Goal: Information Seeking & Learning: Learn about a topic

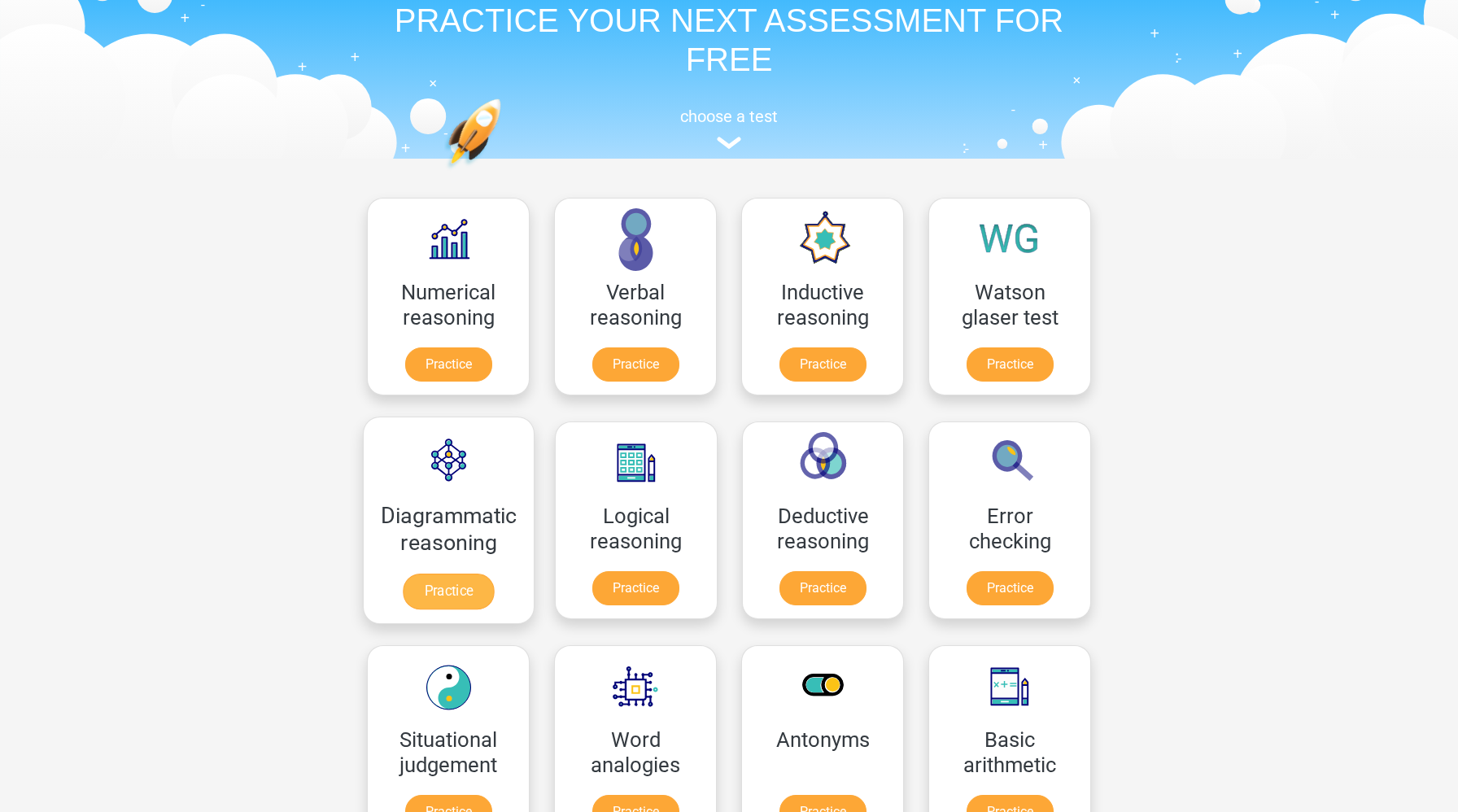
scroll to position [75, 0]
click at [611, 585] on link "Practice" at bounding box center [636, 590] width 91 height 35
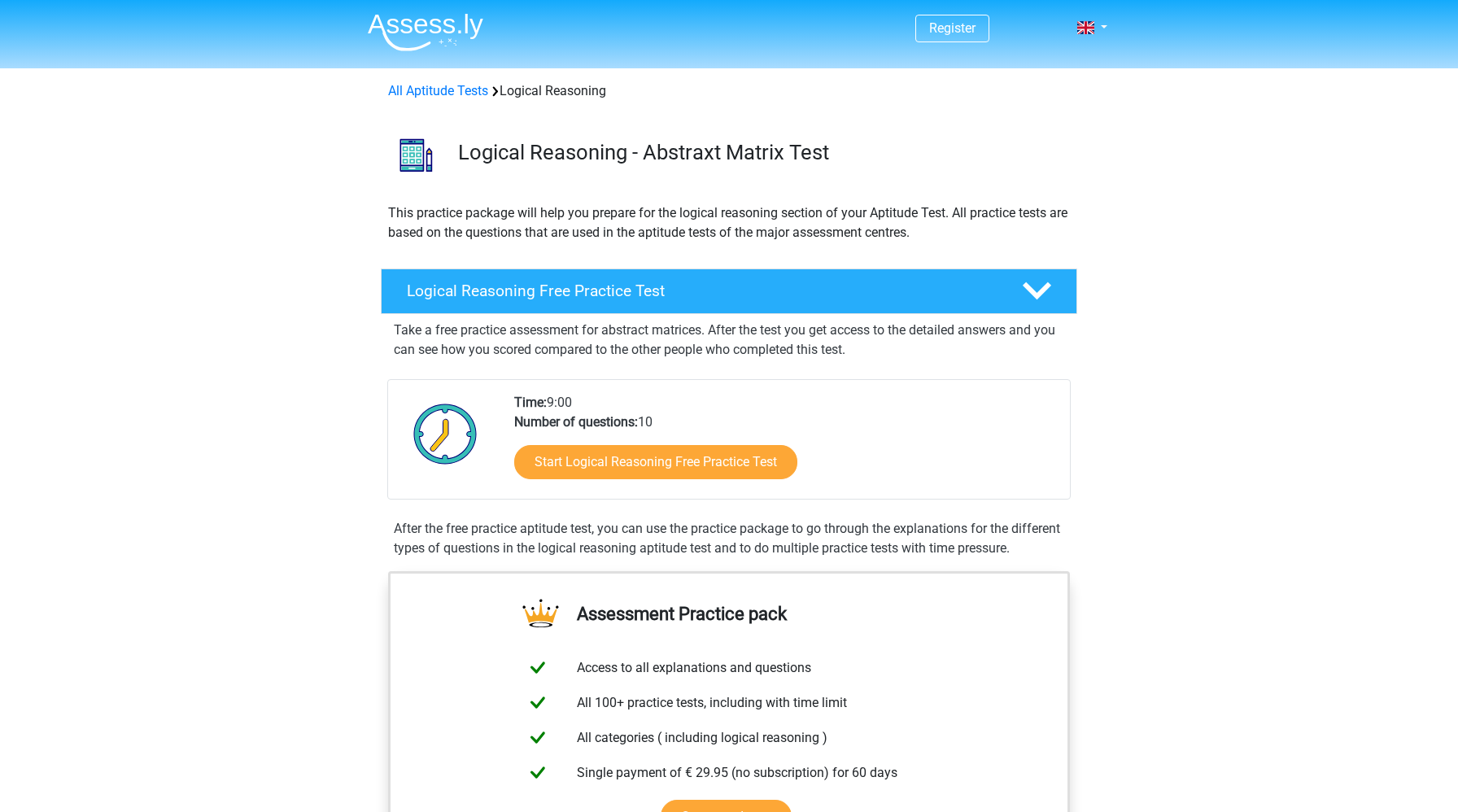
click at [961, 19] on span "Register" at bounding box center [952, 28] width 74 height 28
click at [955, 35] on link "Register" at bounding box center [952, 28] width 46 height 15
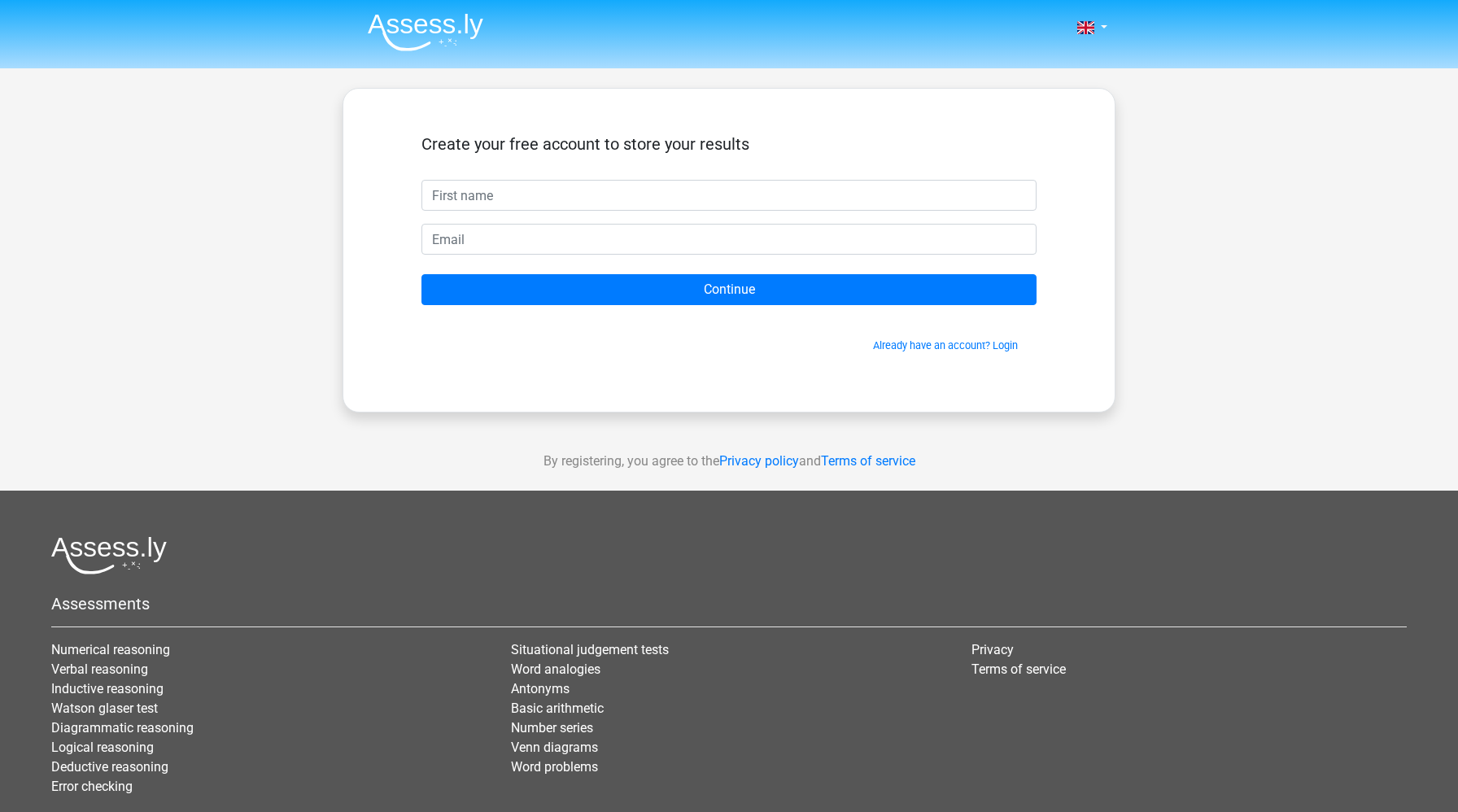
click at [693, 206] on input "text" at bounding box center [729, 195] width 615 height 31
type input "Chloé"
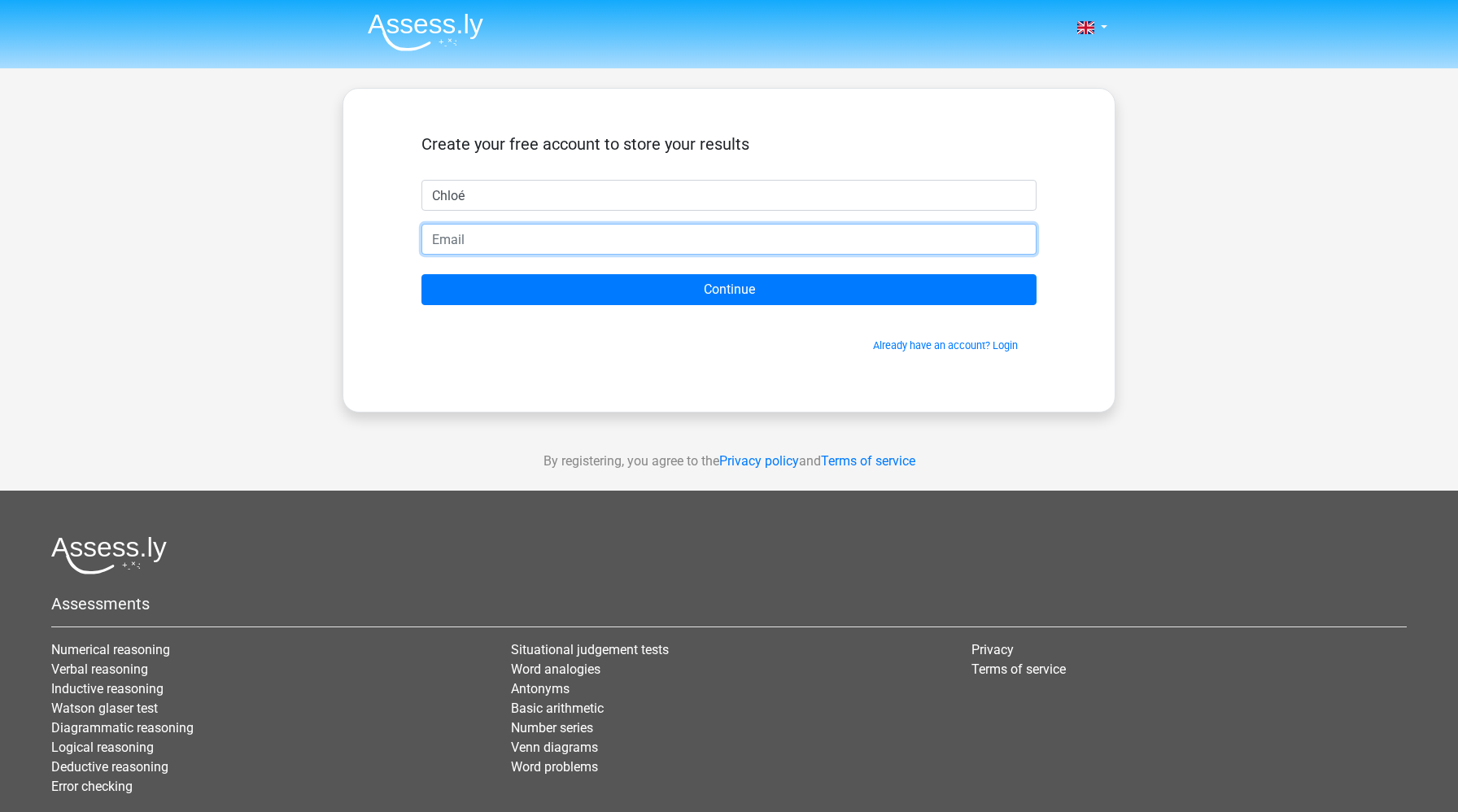
click at [561, 243] on input "email" at bounding box center [729, 239] width 615 height 31
type input "chloe.vallstrom@yahoo.com"
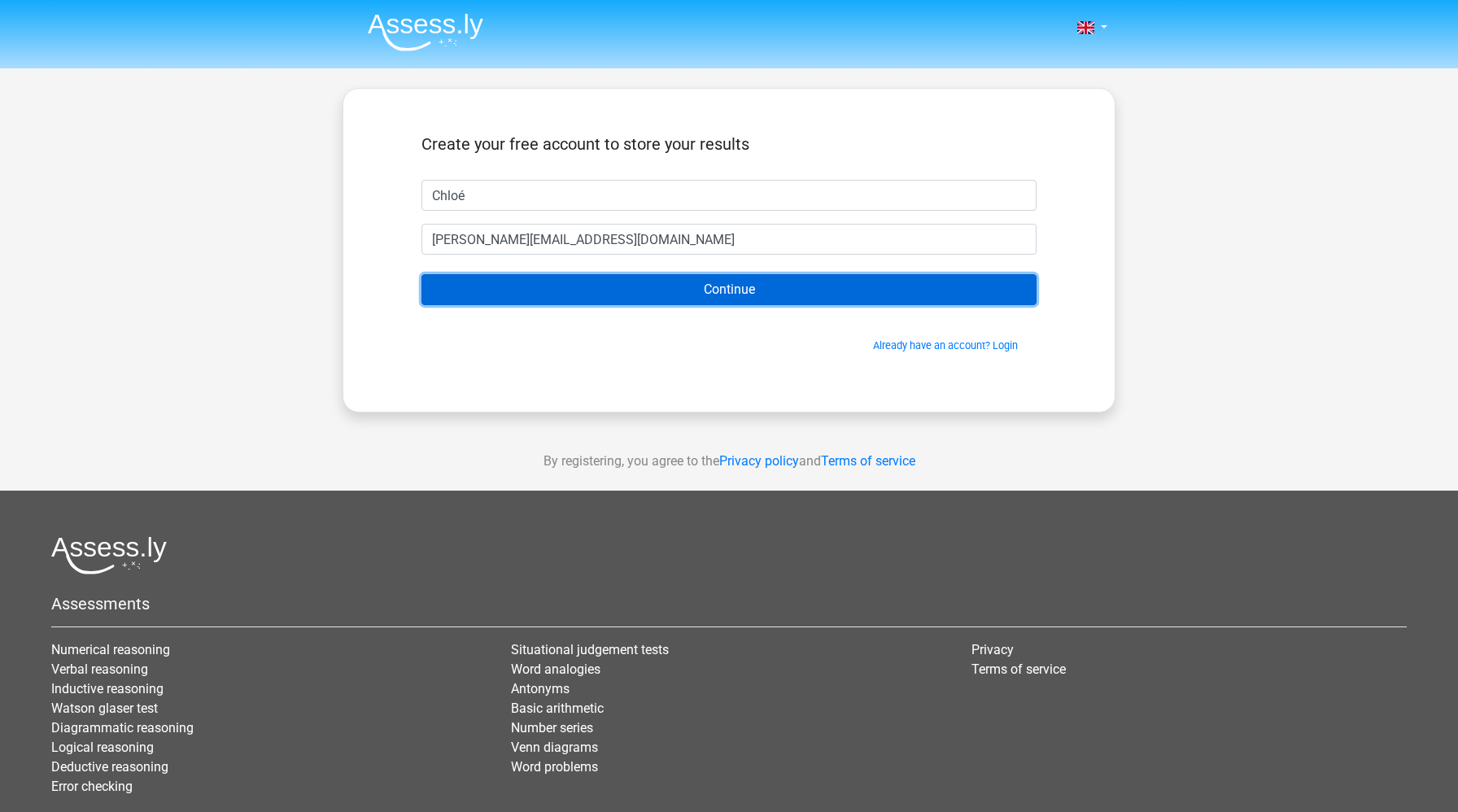
click at [603, 298] on input "Continue" at bounding box center [729, 290] width 615 height 31
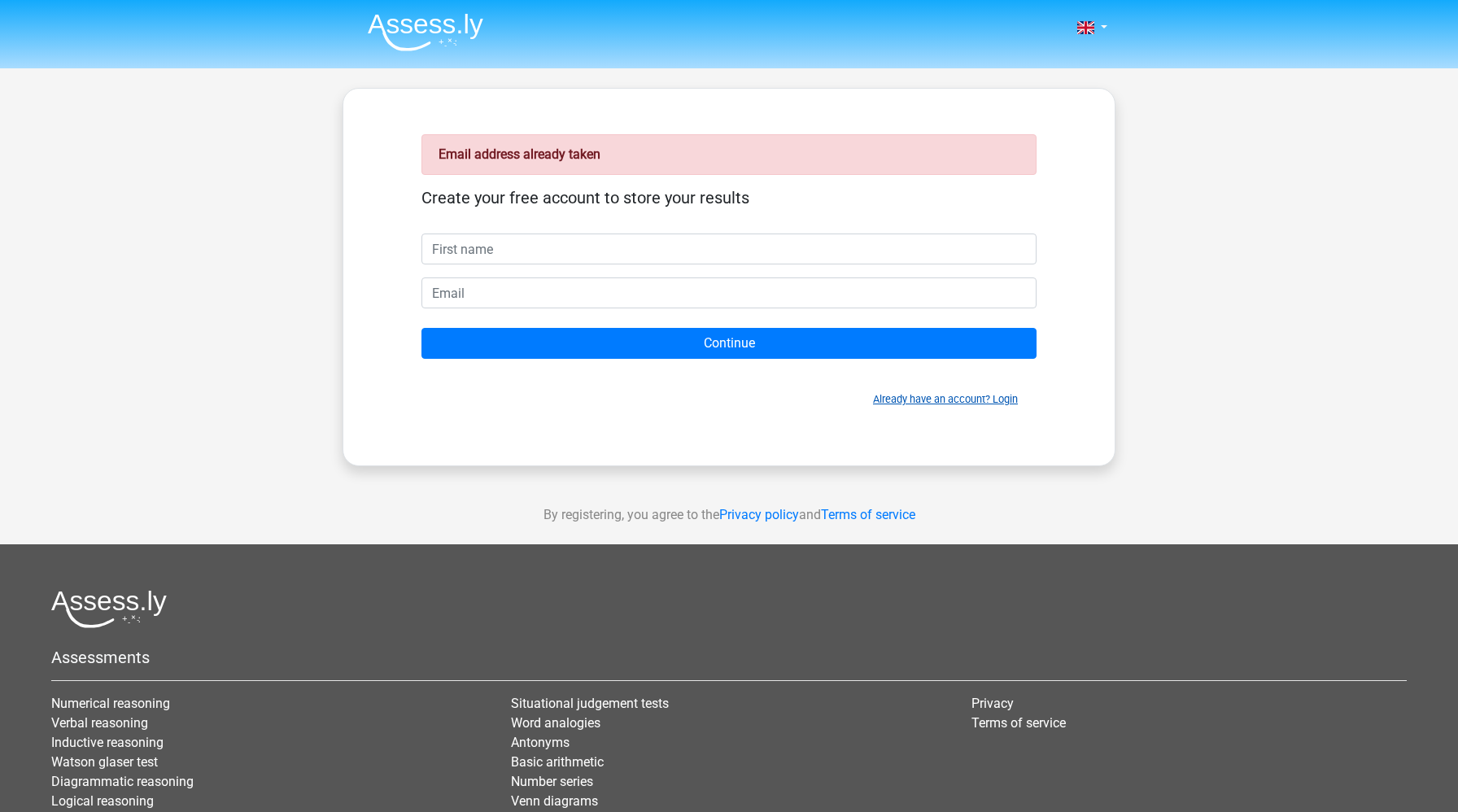
click at [1003, 396] on link "Already have an account? Login" at bounding box center [945, 399] width 144 height 12
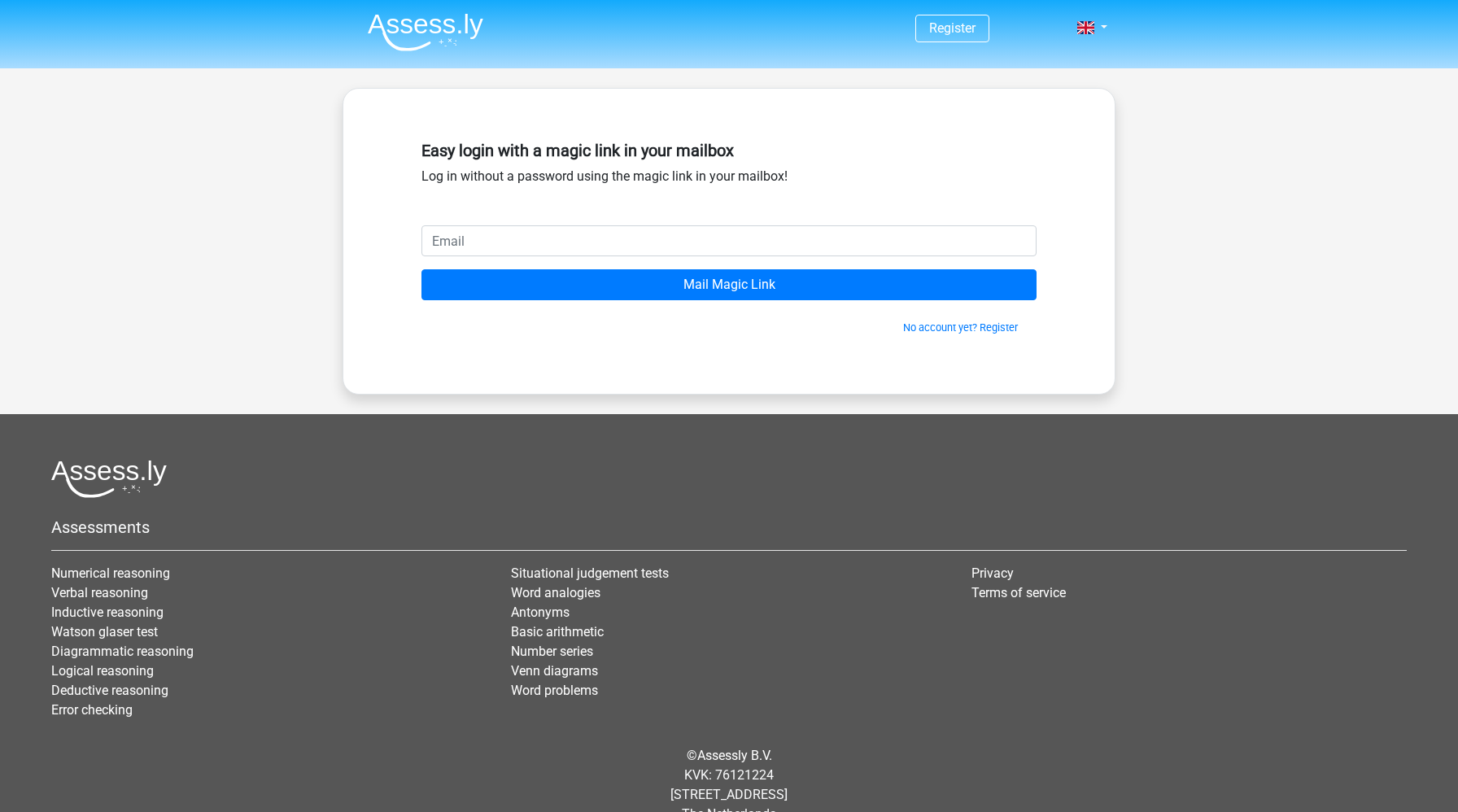
click at [692, 241] on input "email" at bounding box center [729, 241] width 615 height 31
type input "[PERSON_NAME][EMAIL_ADDRESS][DOMAIN_NAME]"
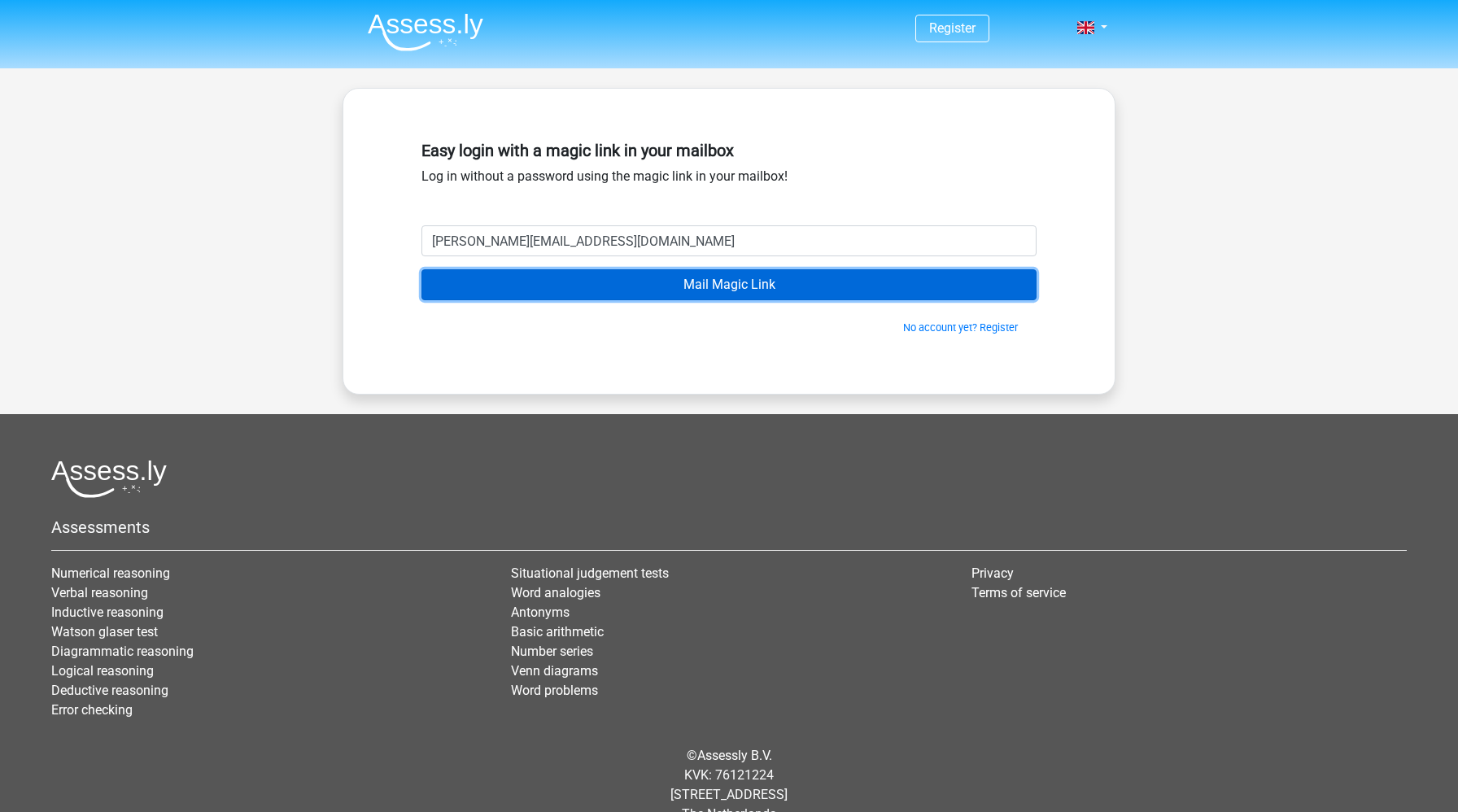
click at [659, 289] on input "Mail Magic Link" at bounding box center [729, 285] width 615 height 31
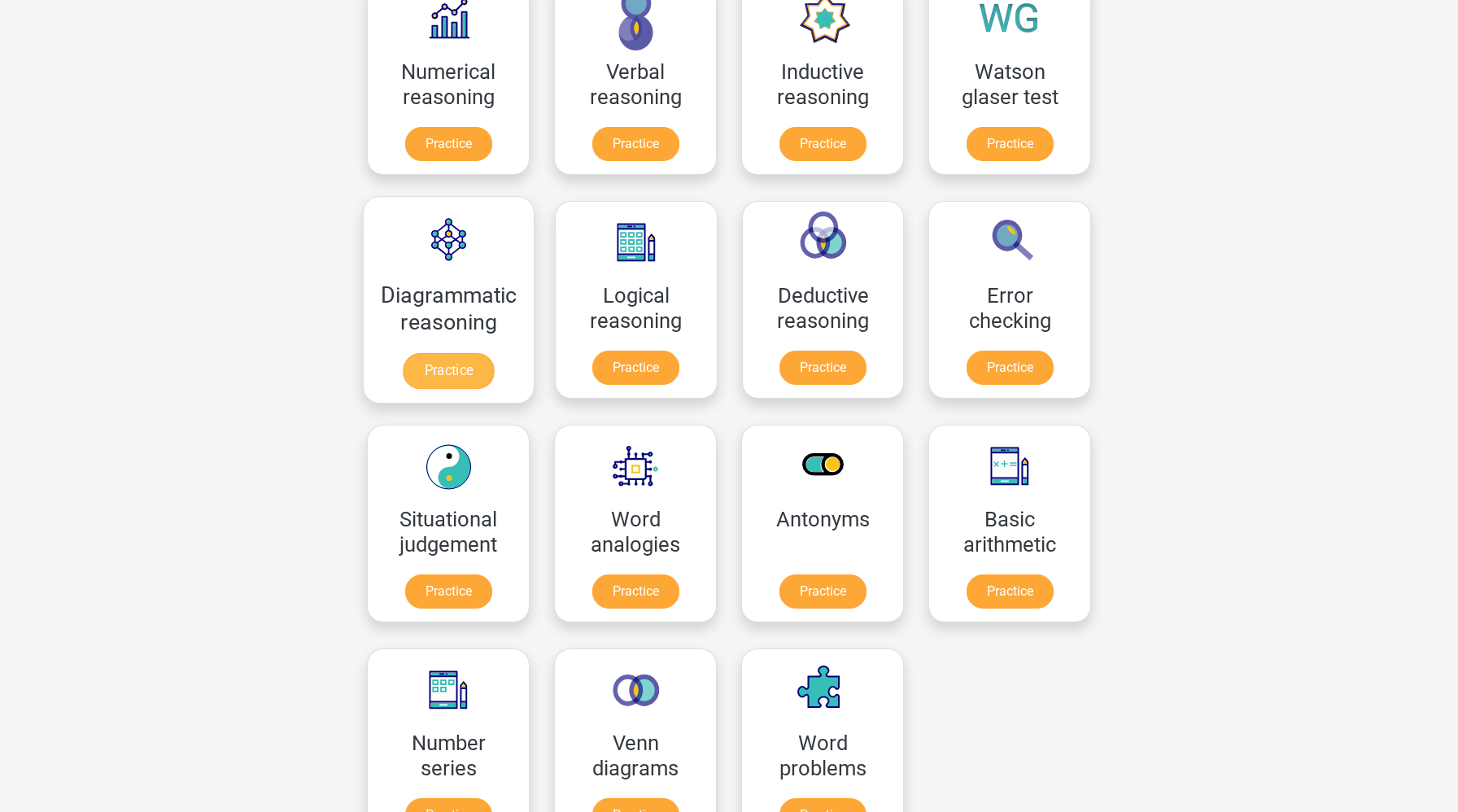
scroll to position [426, 0]
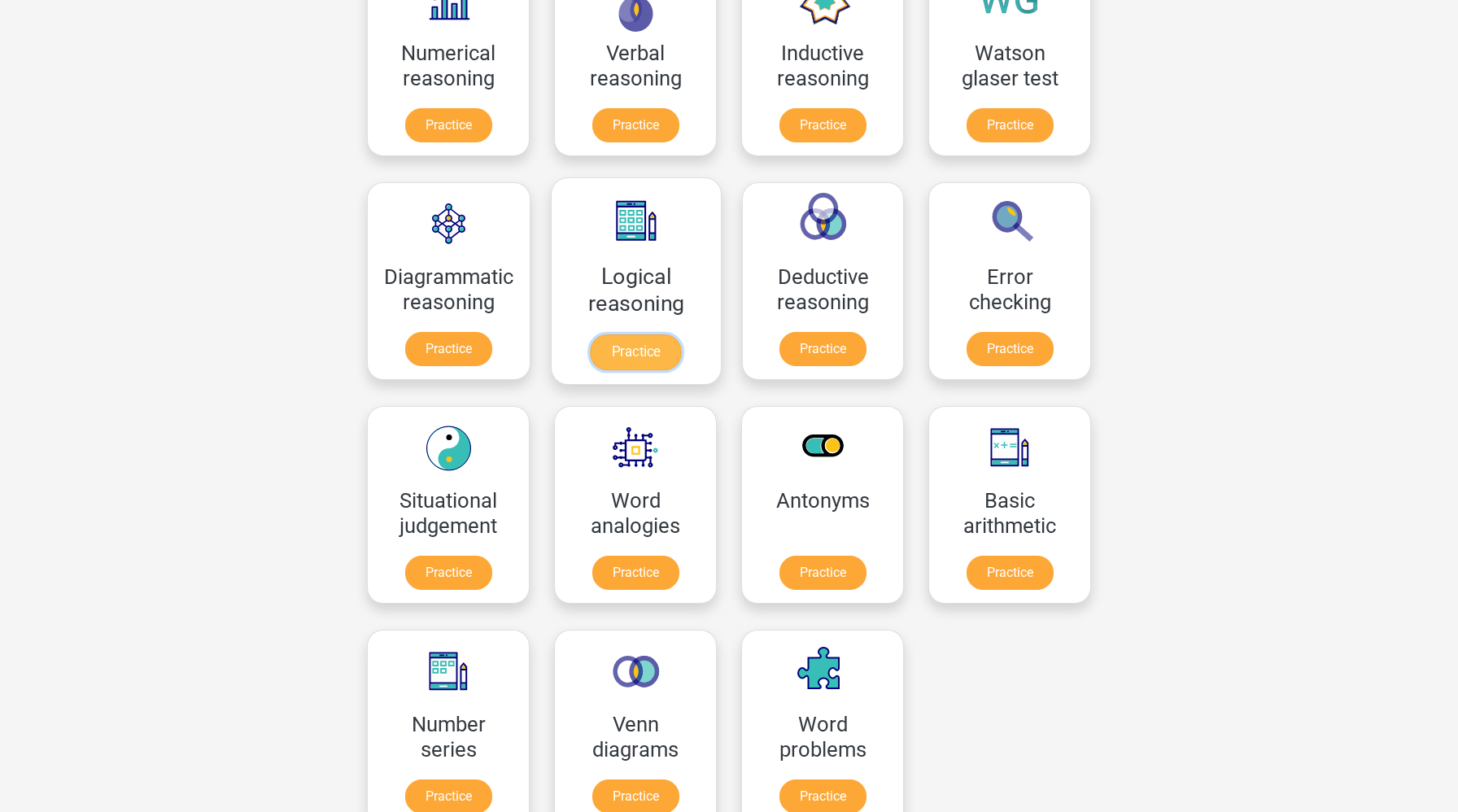
click at [630, 337] on link "Practice" at bounding box center [636, 352] width 91 height 35
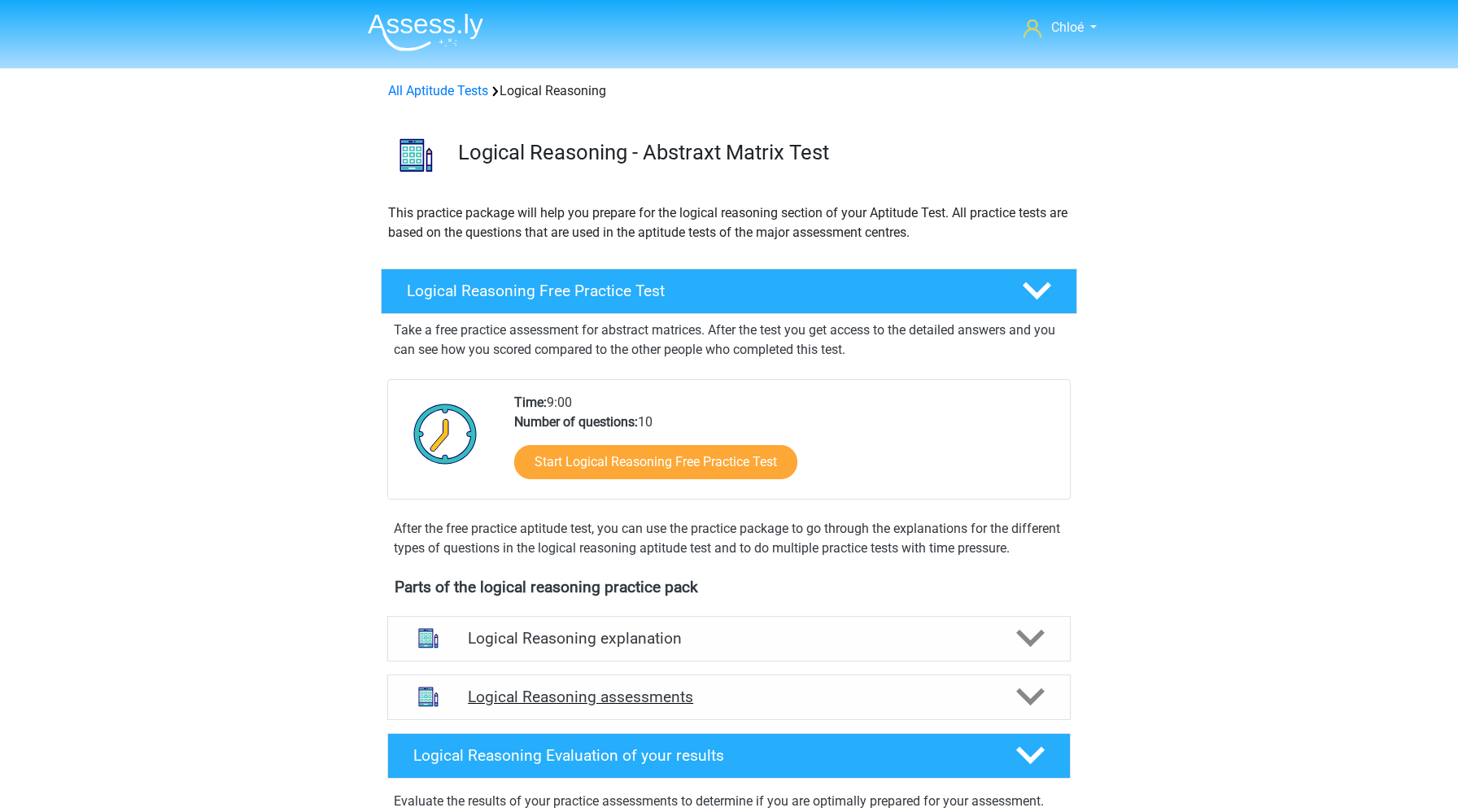
click at [685, 705] on div "Logical Reasoning assessments" at bounding box center [729, 697] width 683 height 46
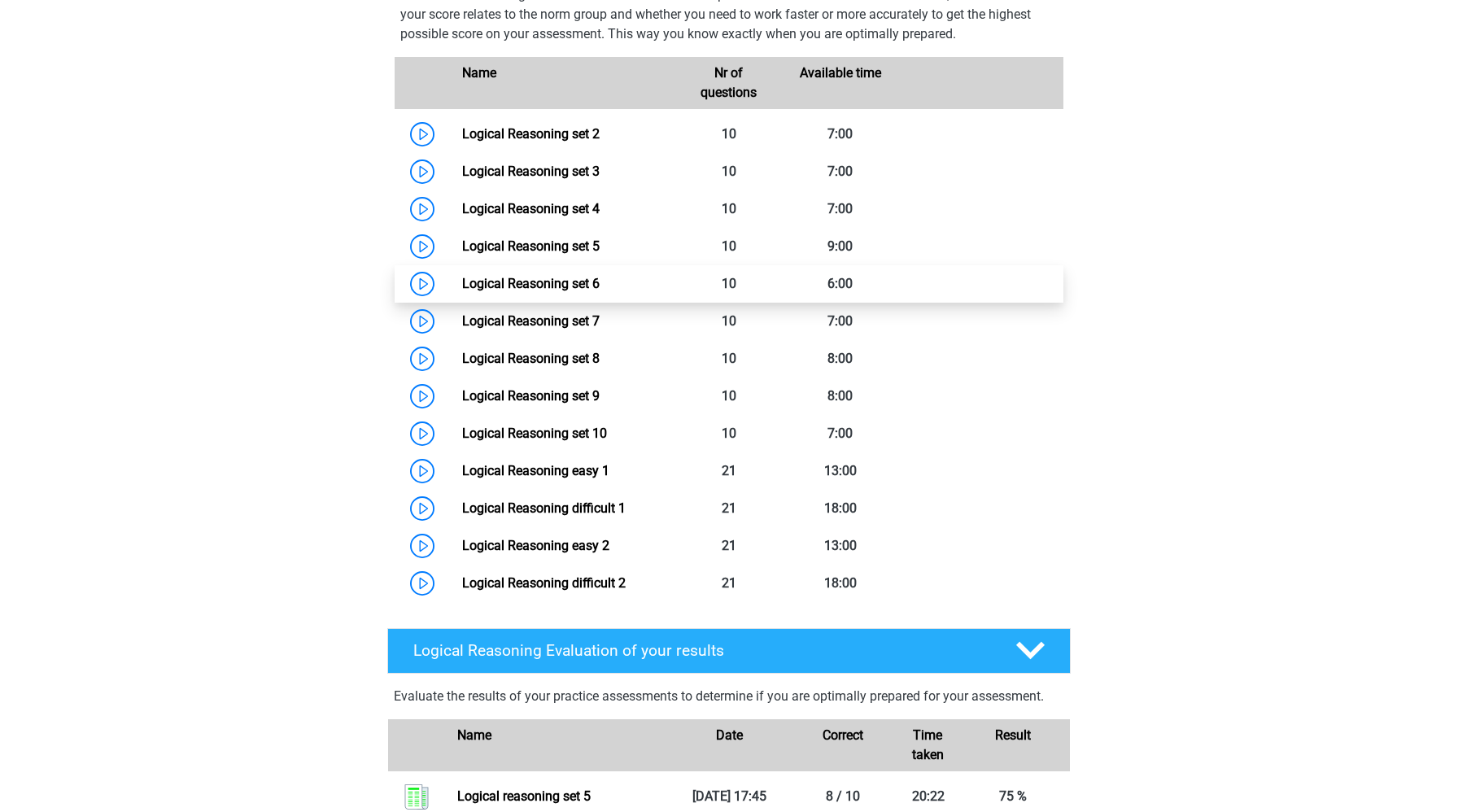
scroll to position [735, 0]
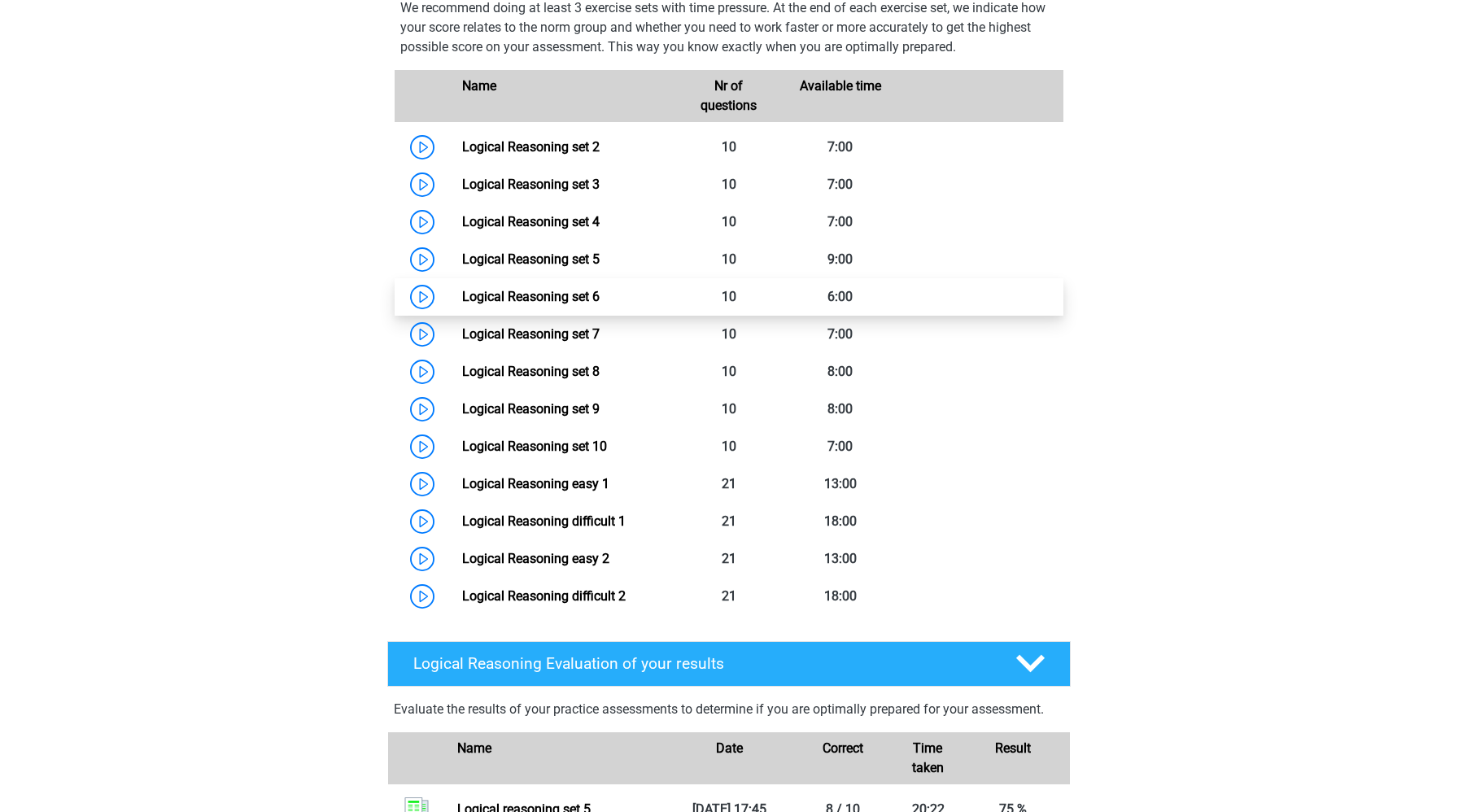
click at [462, 304] on link "Logical Reasoning set 6" at bounding box center [531, 296] width 138 height 15
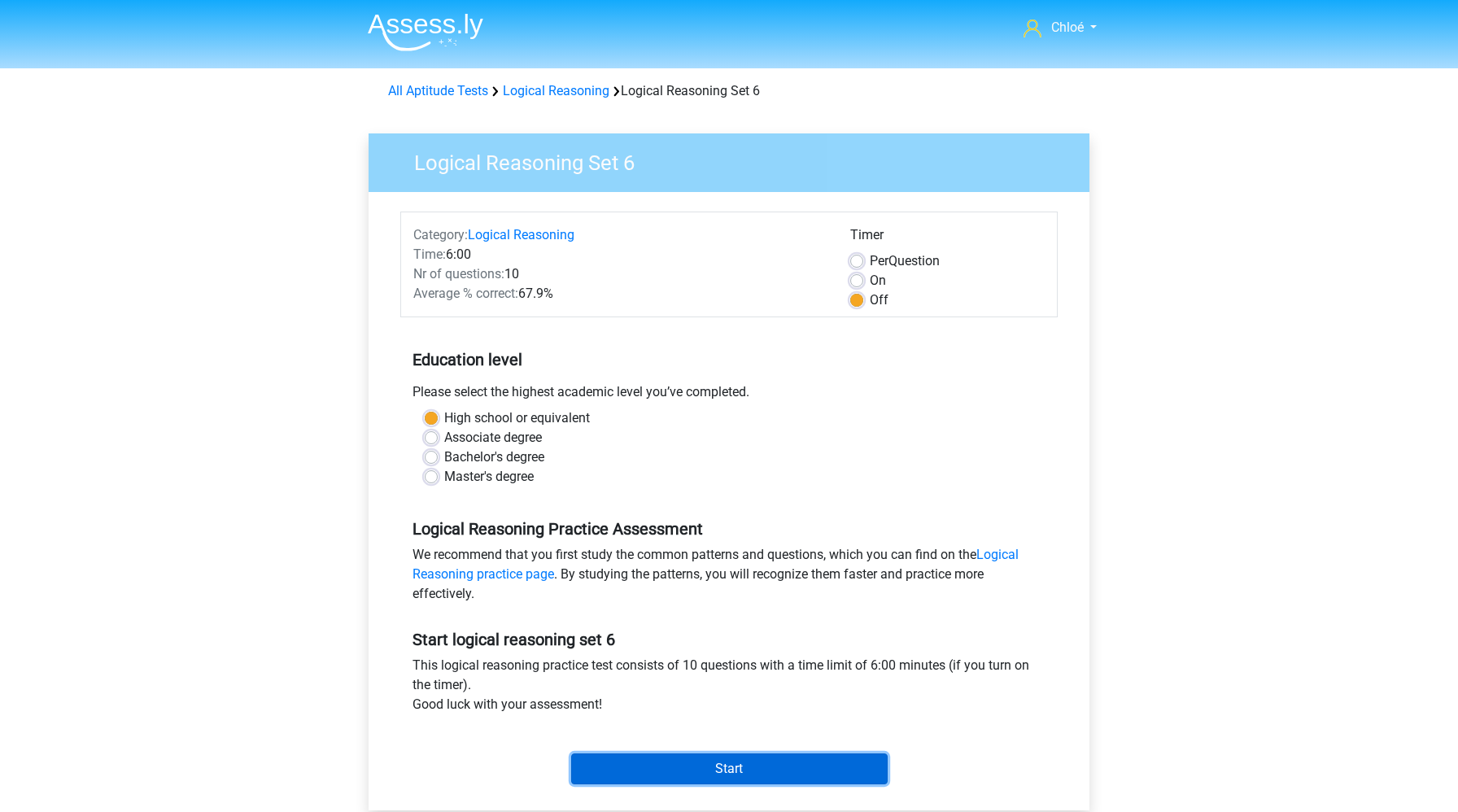
click at [641, 765] on input "Start" at bounding box center [729, 769] width 317 height 31
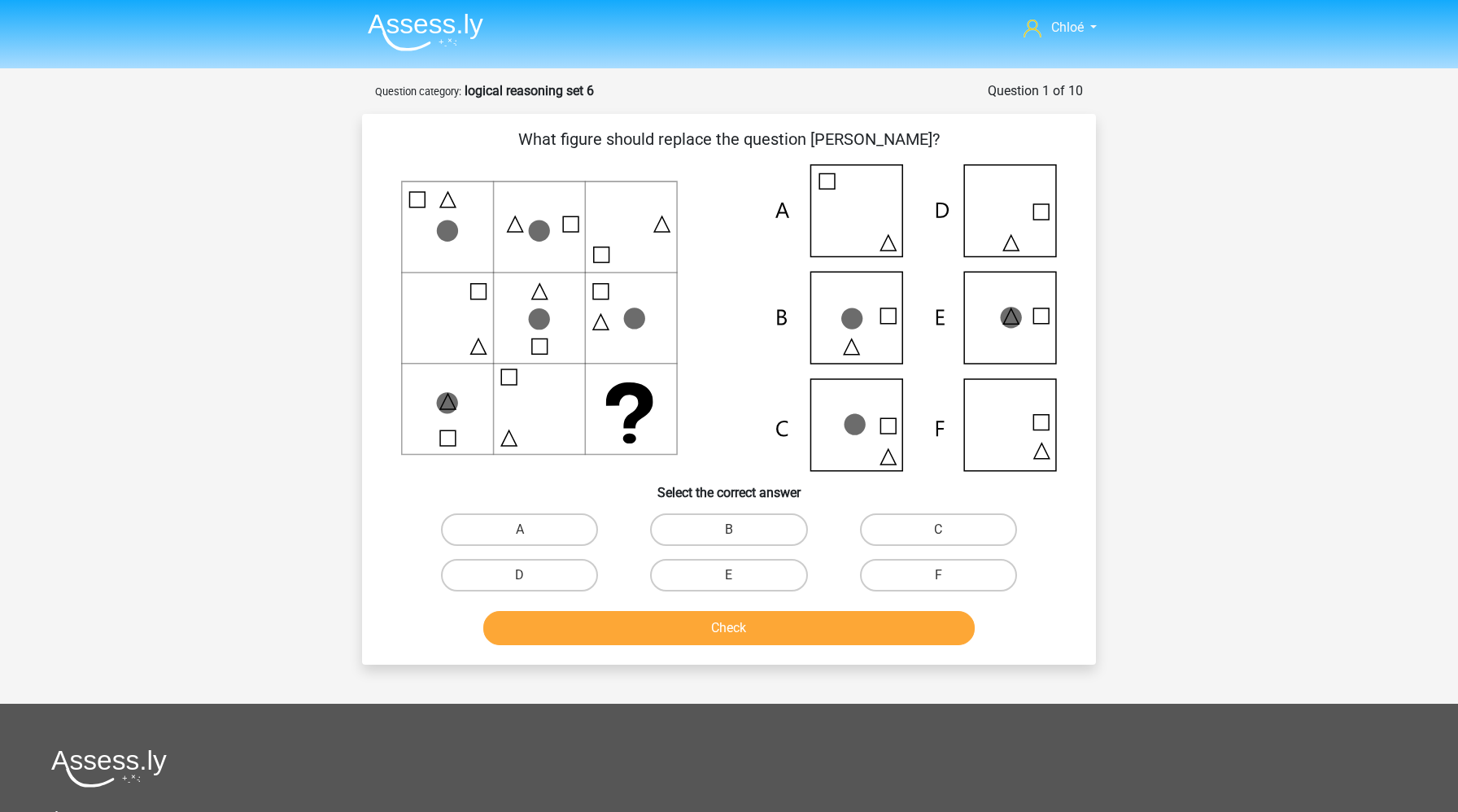
click at [939, 530] on input "C" at bounding box center [943, 535] width 11 height 11
radio input "true"
click at [867, 628] on button "Check" at bounding box center [729, 628] width 493 height 34
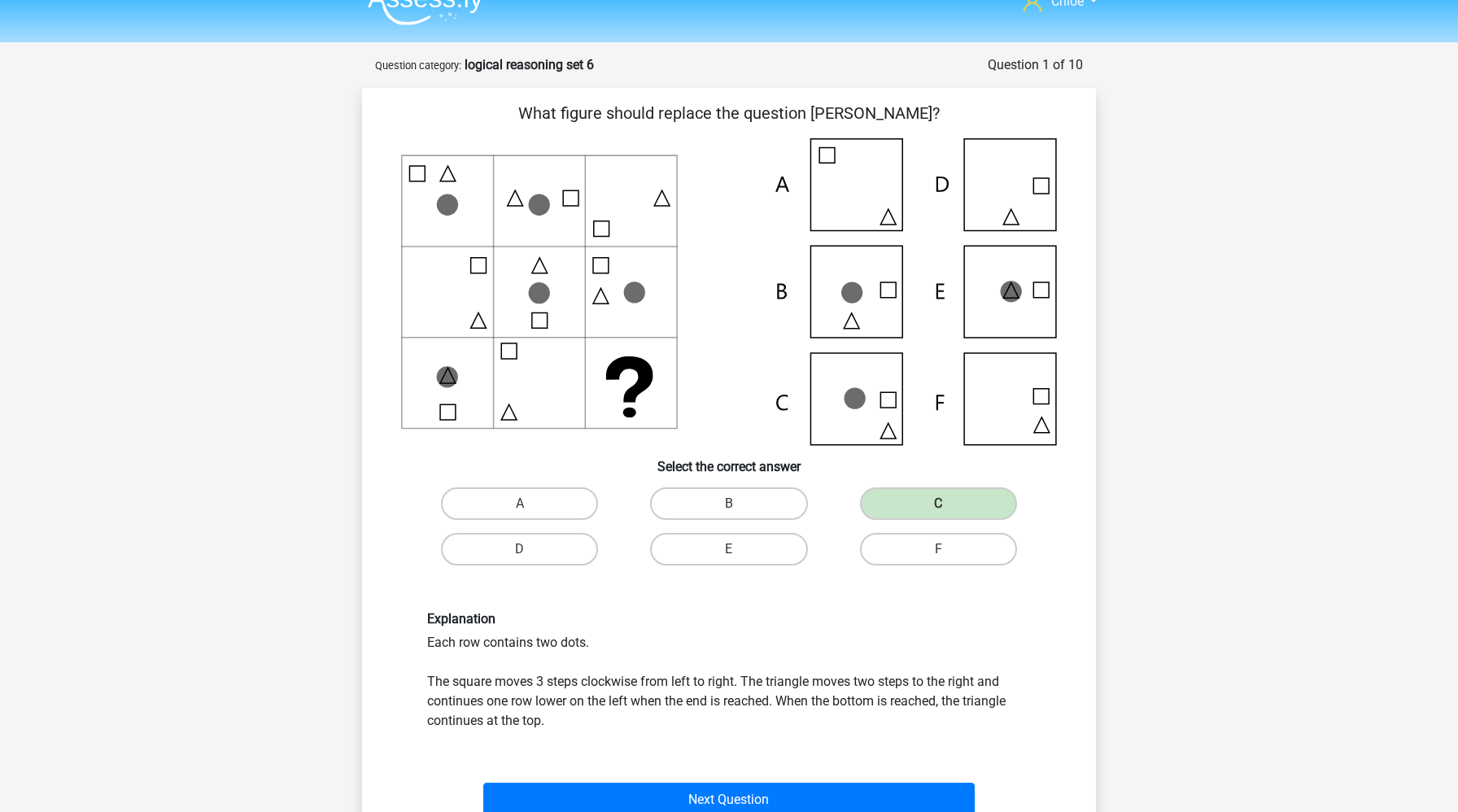
scroll to position [28, 0]
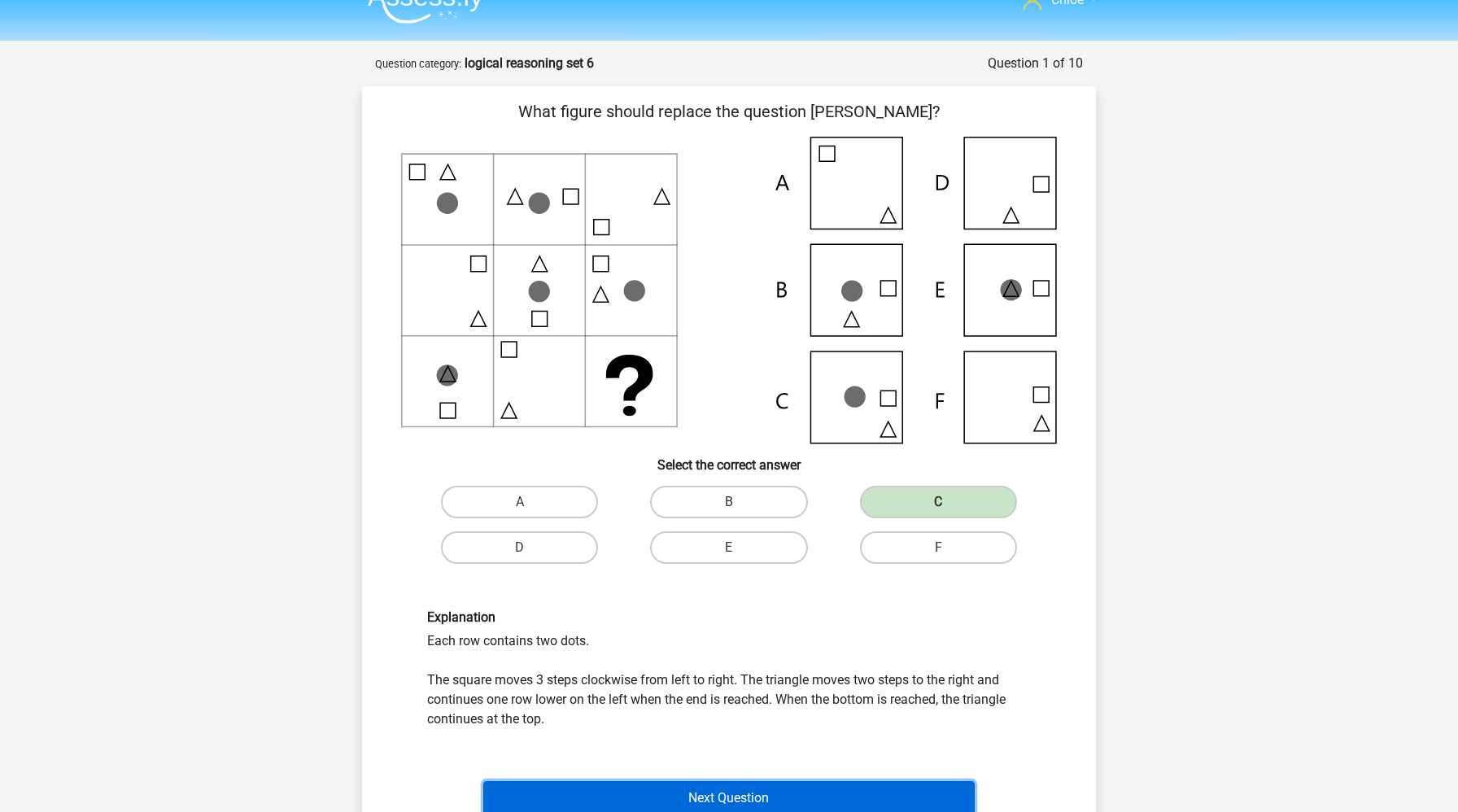
click at [580, 787] on button "Next Question" at bounding box center [729, 799] width 493 height 34
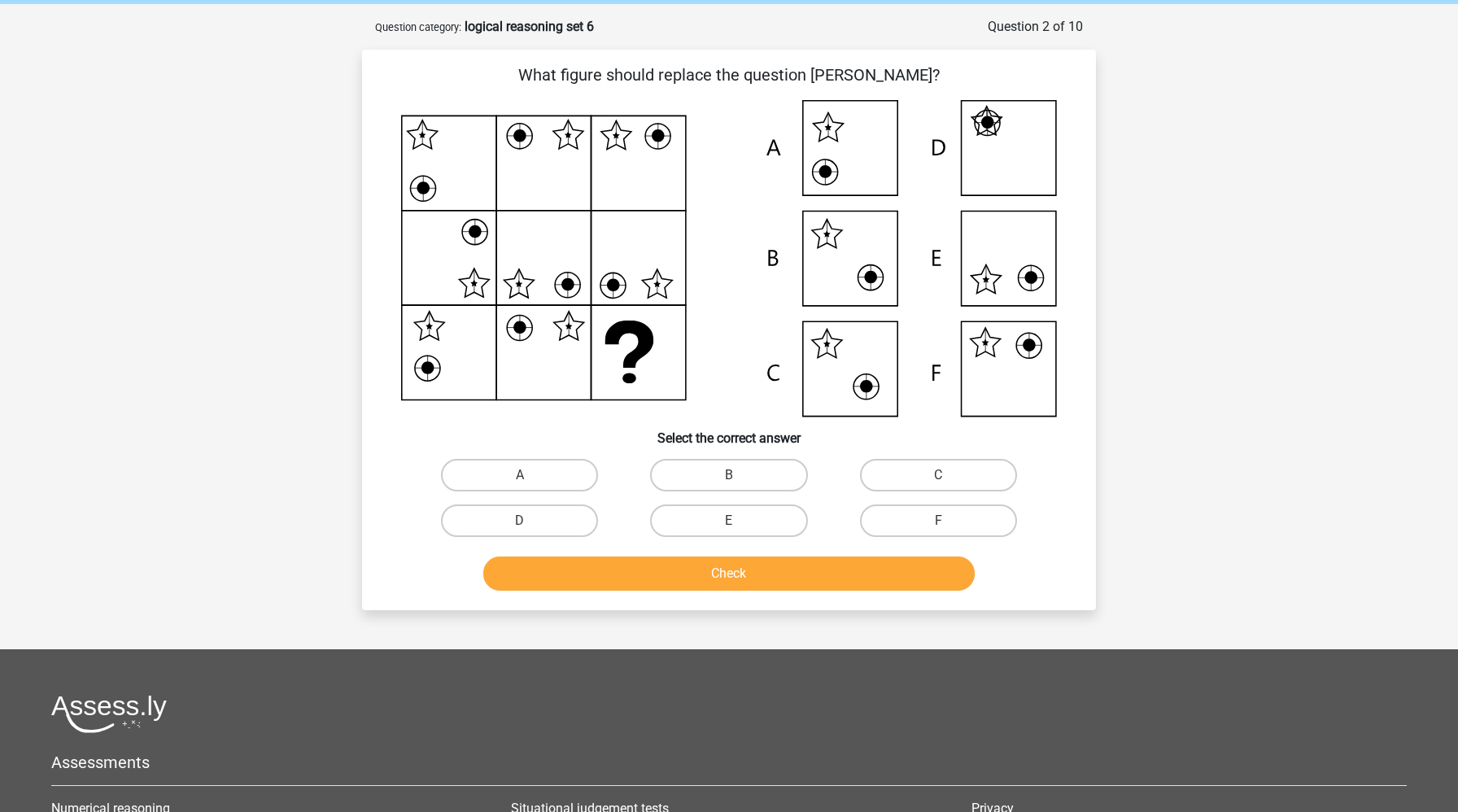
scroll to position [81, 0]
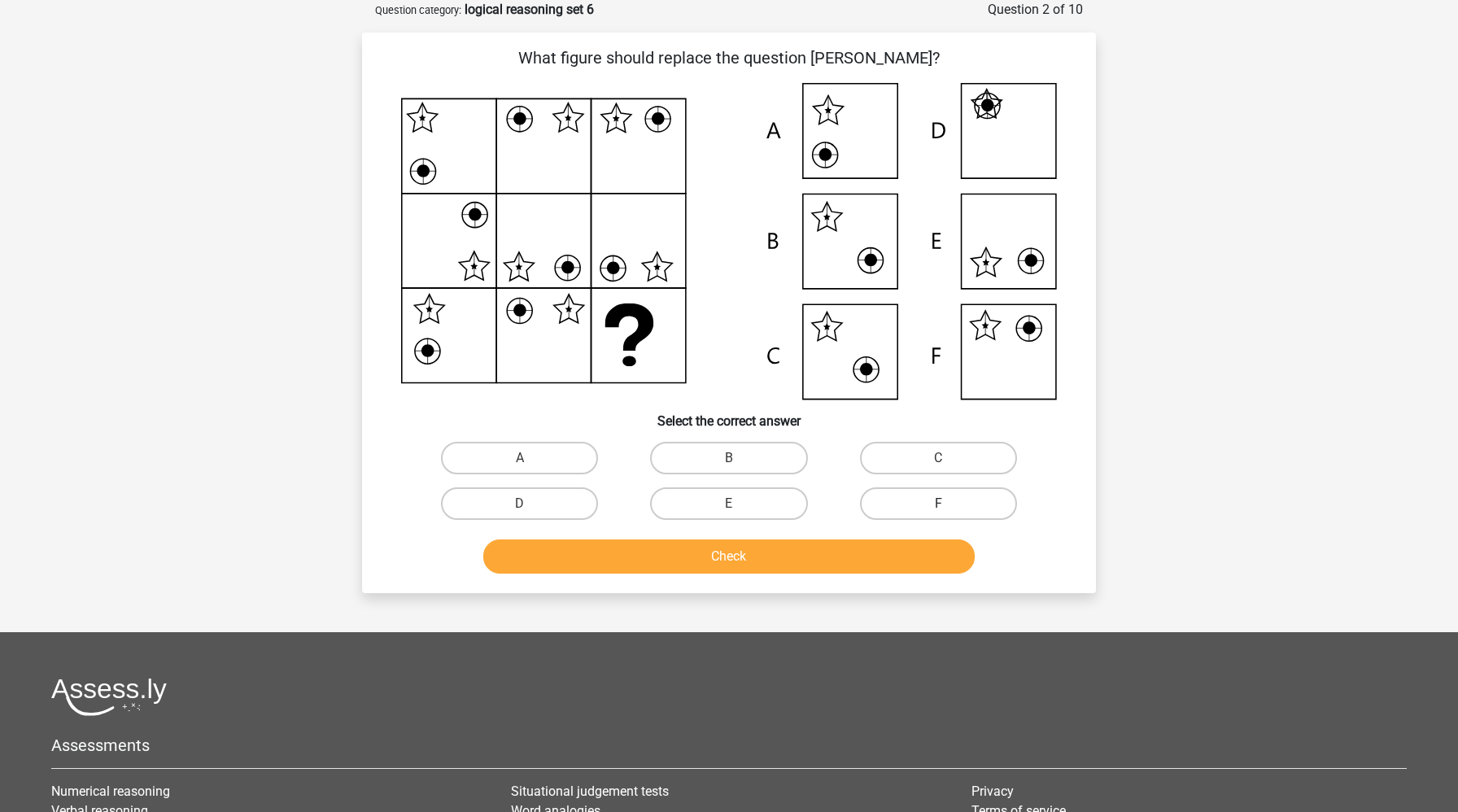
click at [915, 495] on label "F" at bounding box center [939, 503] width 157 height 33
click at [939, 504] on input "F" at bounding box center [943, 509] width 11 height 11
radio input "true"
click at [866, 560] on button "Check" at bounding box center [729, 557] width 493 height 34
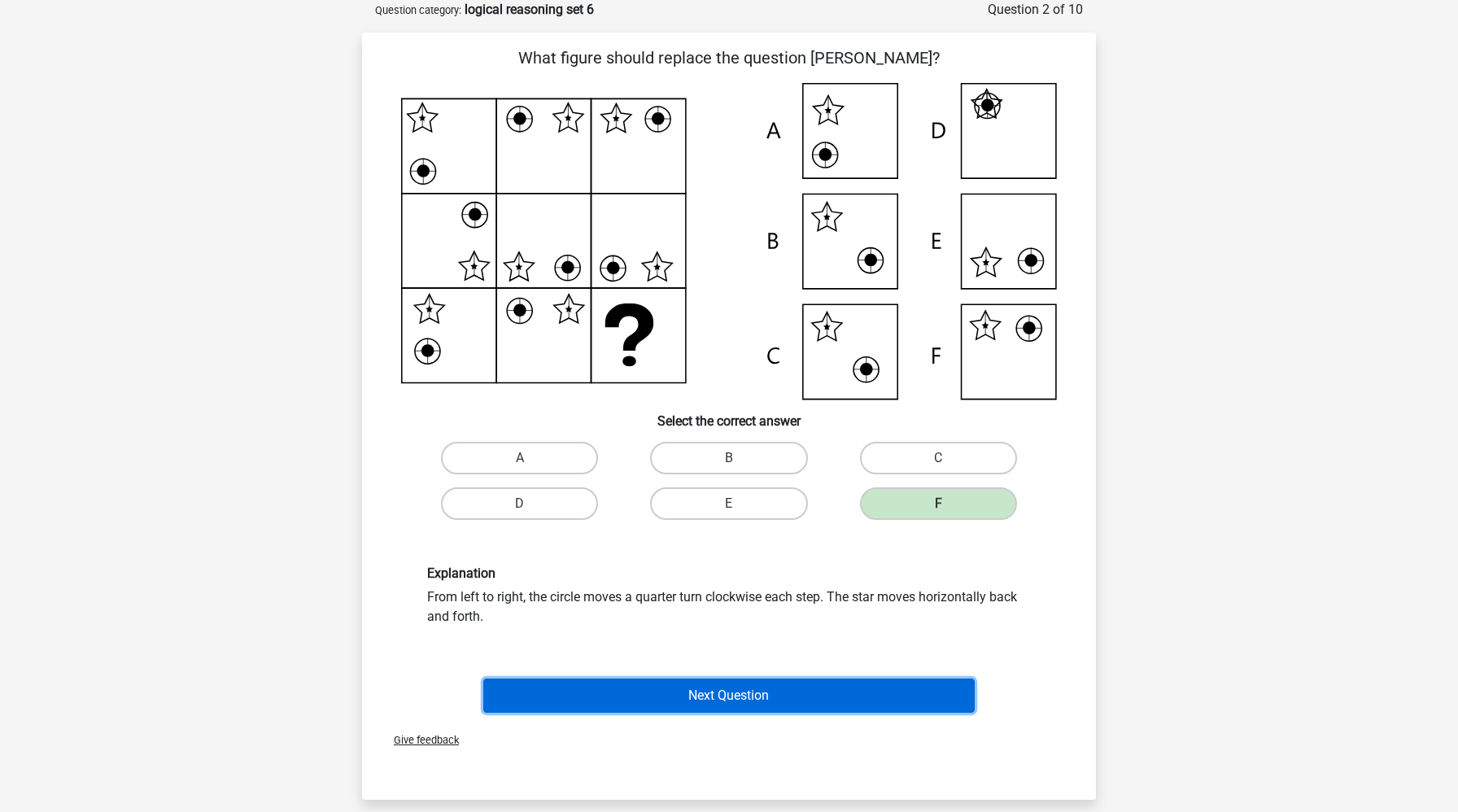
click at [707, 702] on button "Next Question" at bounding box center [729, 695] width 493 height 34
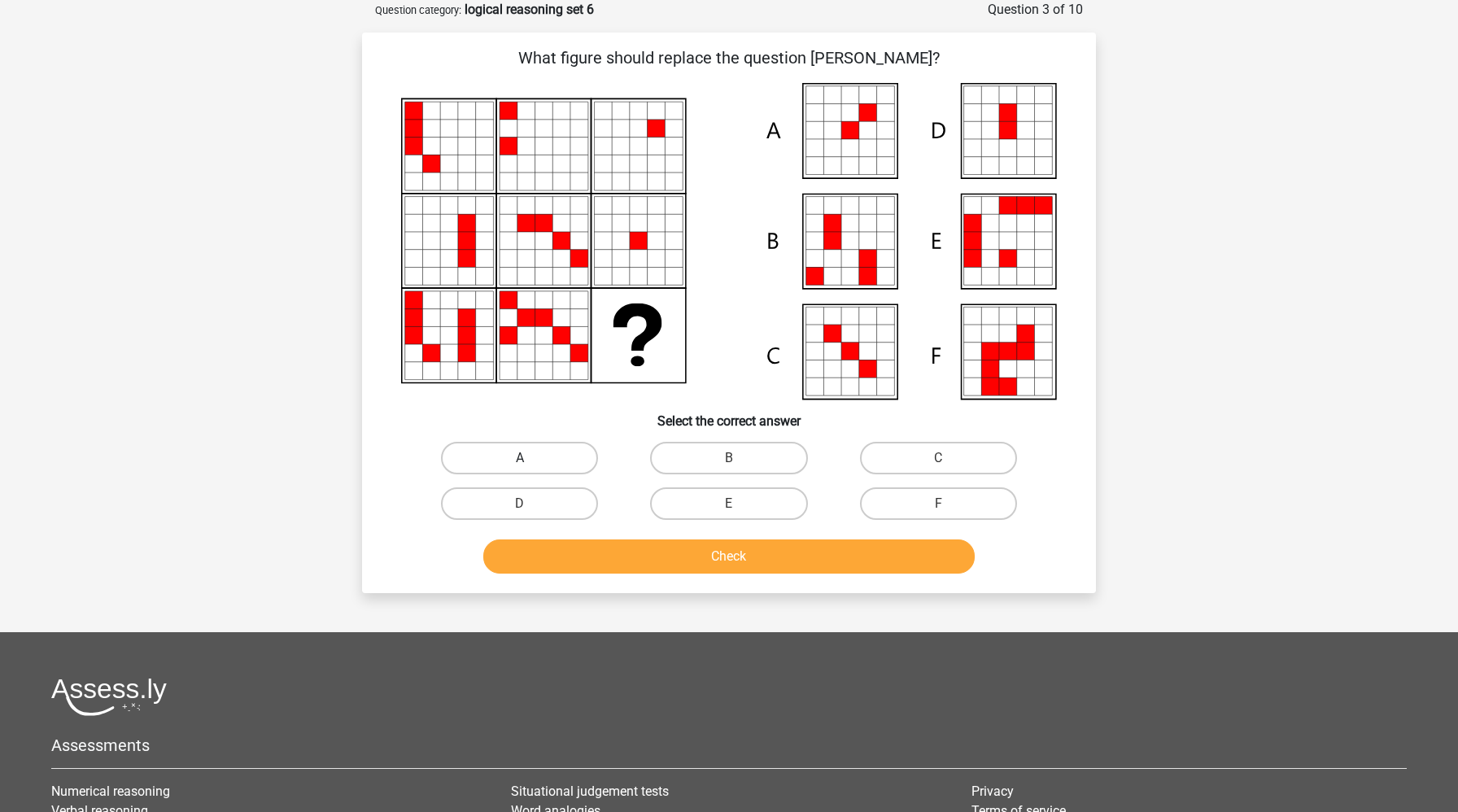
click at [536, 455] on label "A" at bounding box center [519, 458] width 157 height 33
click at [531, 458] on input "A" at bounding box center [525, 463] width 11 height 11
radio input "true"
click at [556, 558] on button "Check" at bounding box center [729, 557] width 493 height 34
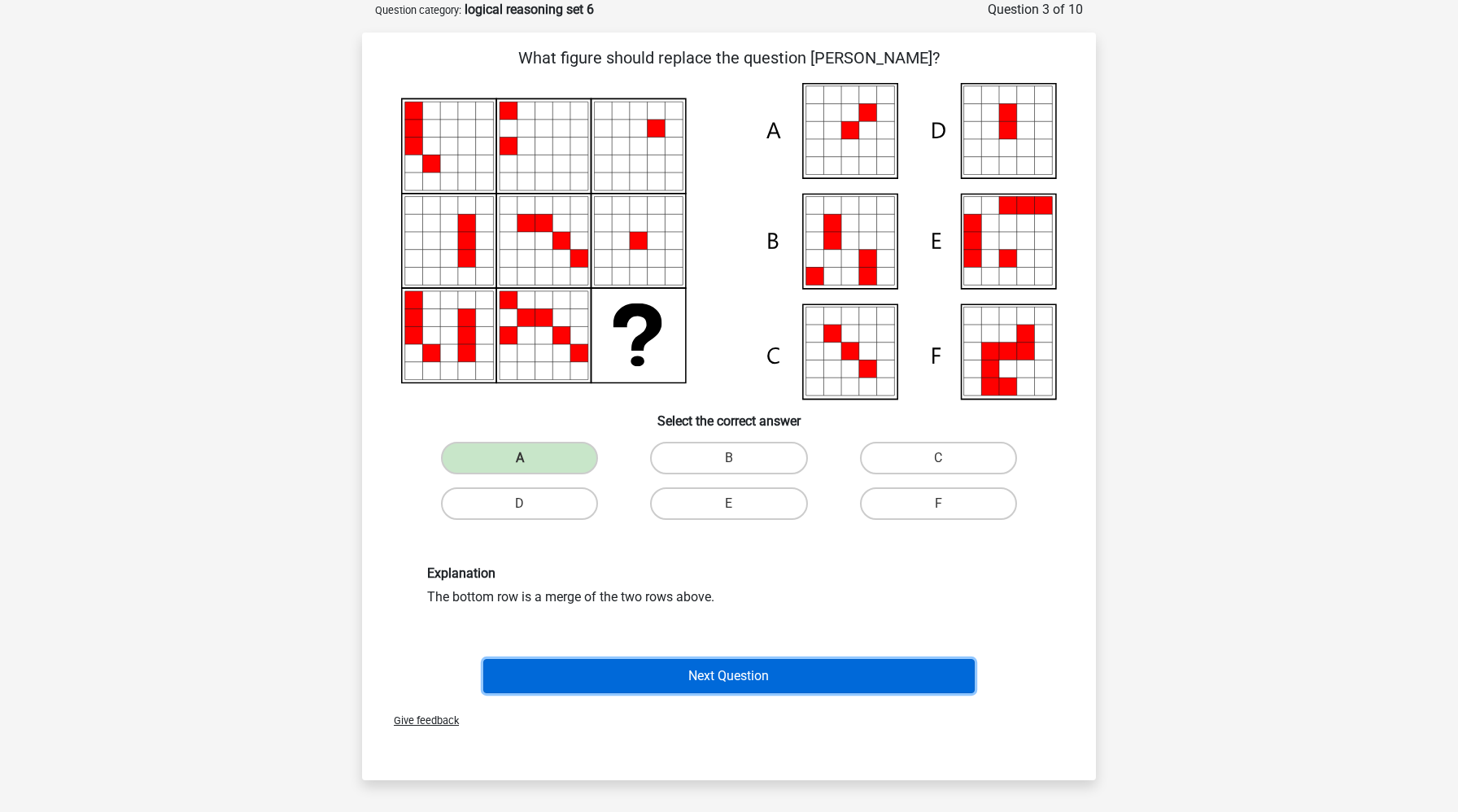
click at [575, 677] on button "Next Question" at bounding box center [729, 676] width 493 height 34
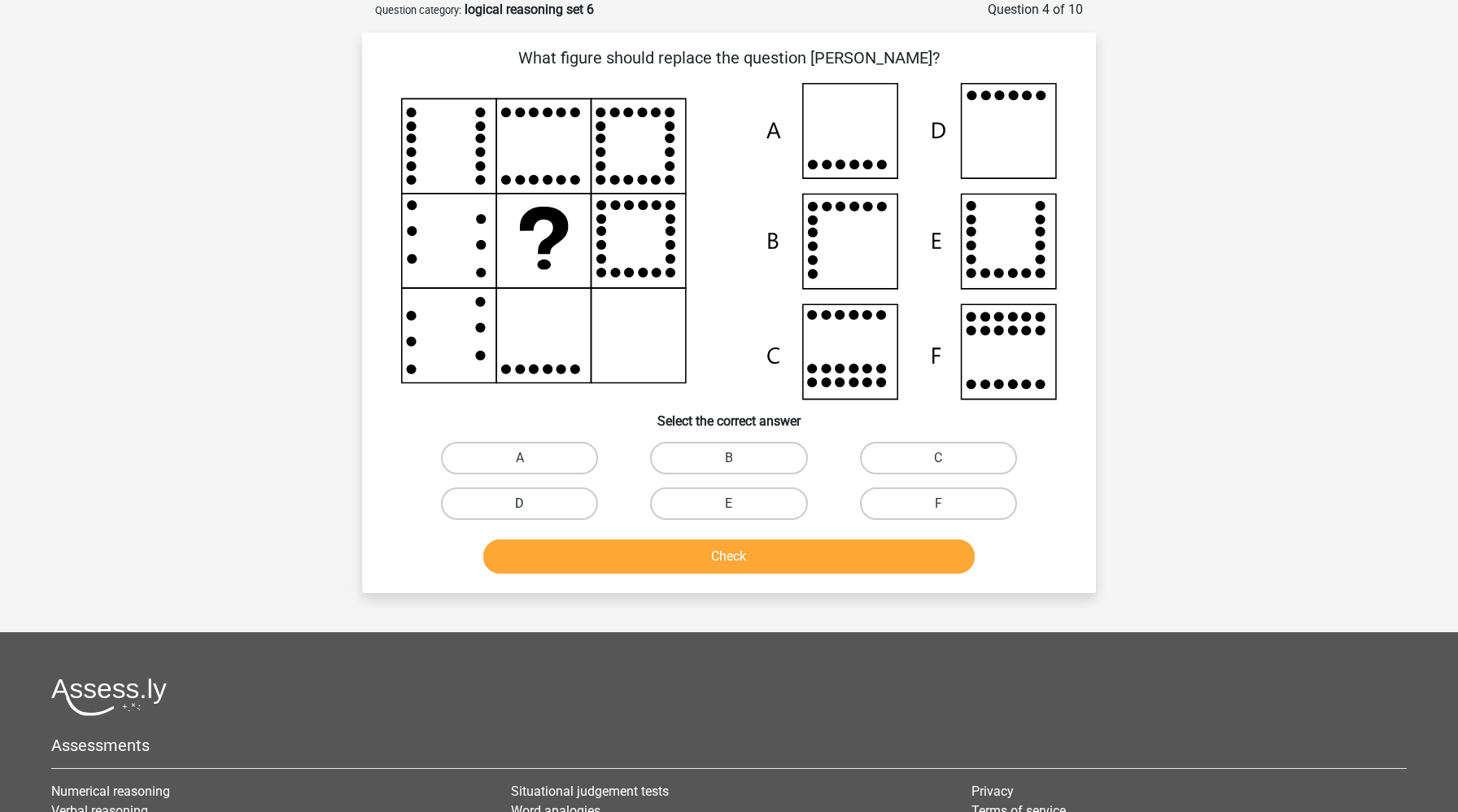
click at [563, 494] on label "D" at bounding box center [519, 503] width 157 height 33
click at [531, 504] on input "D" at bounding box center [525, 509] width 11 height 11
radio input "true"
click at [585, 554] on button "Check" at bounding box center [729, 557] width 493 height 34
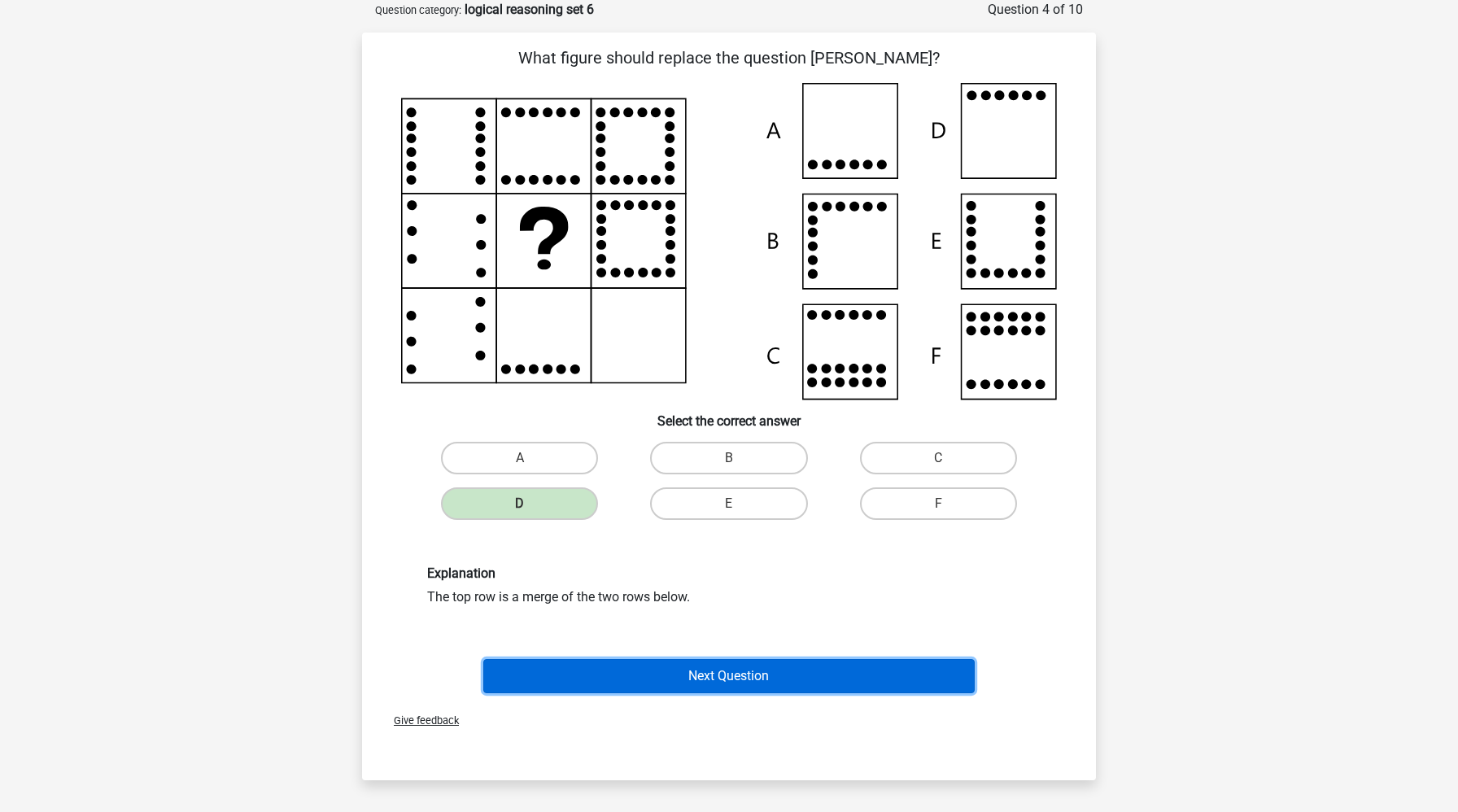
click at [683, 689] on button "Next Question" at bounding box center [729, 676] width 493 height 34
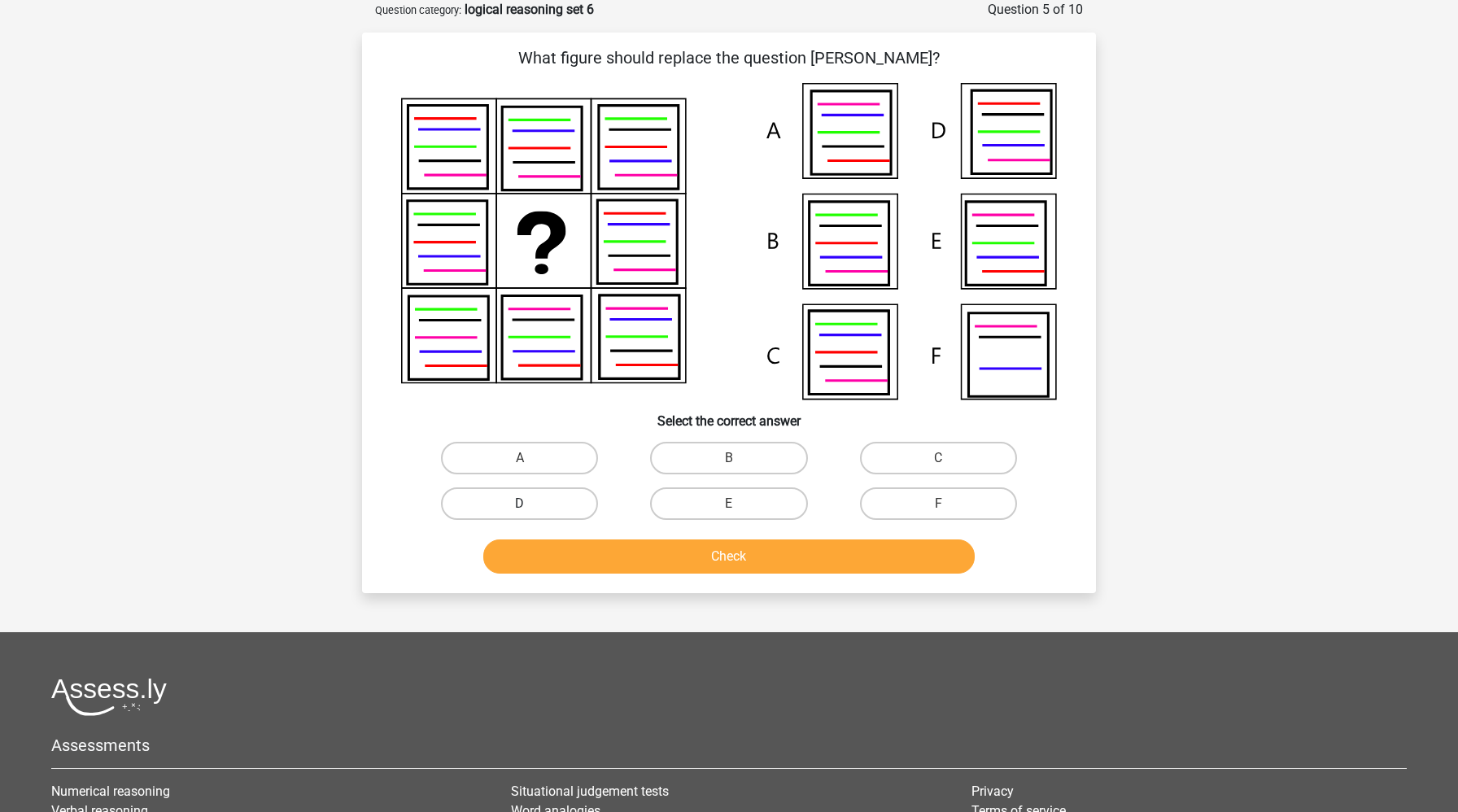
click at [566, 505] on label "D" at bounding box center [519, 503] width 157 height 33
click at [531, 505] on input "D" at bounding box center [525, 509] width 11 height 11
radio input "true"
click at [573, 555] on button "Check" at bounding box center [729, 557] width 493 height 34
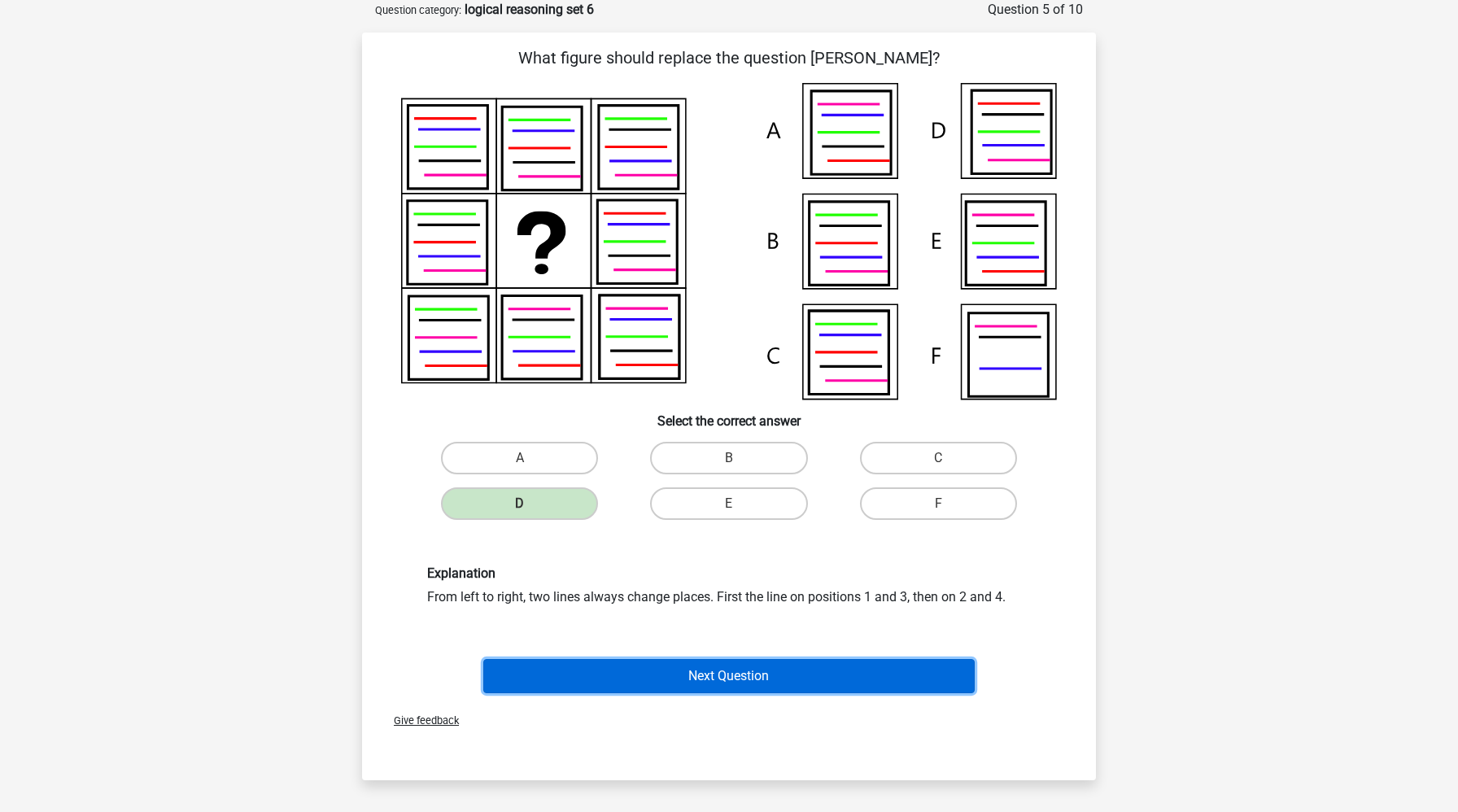
click at [575, 677] on button "Next Question" at bounding box center [729, 676] width 493 height 34
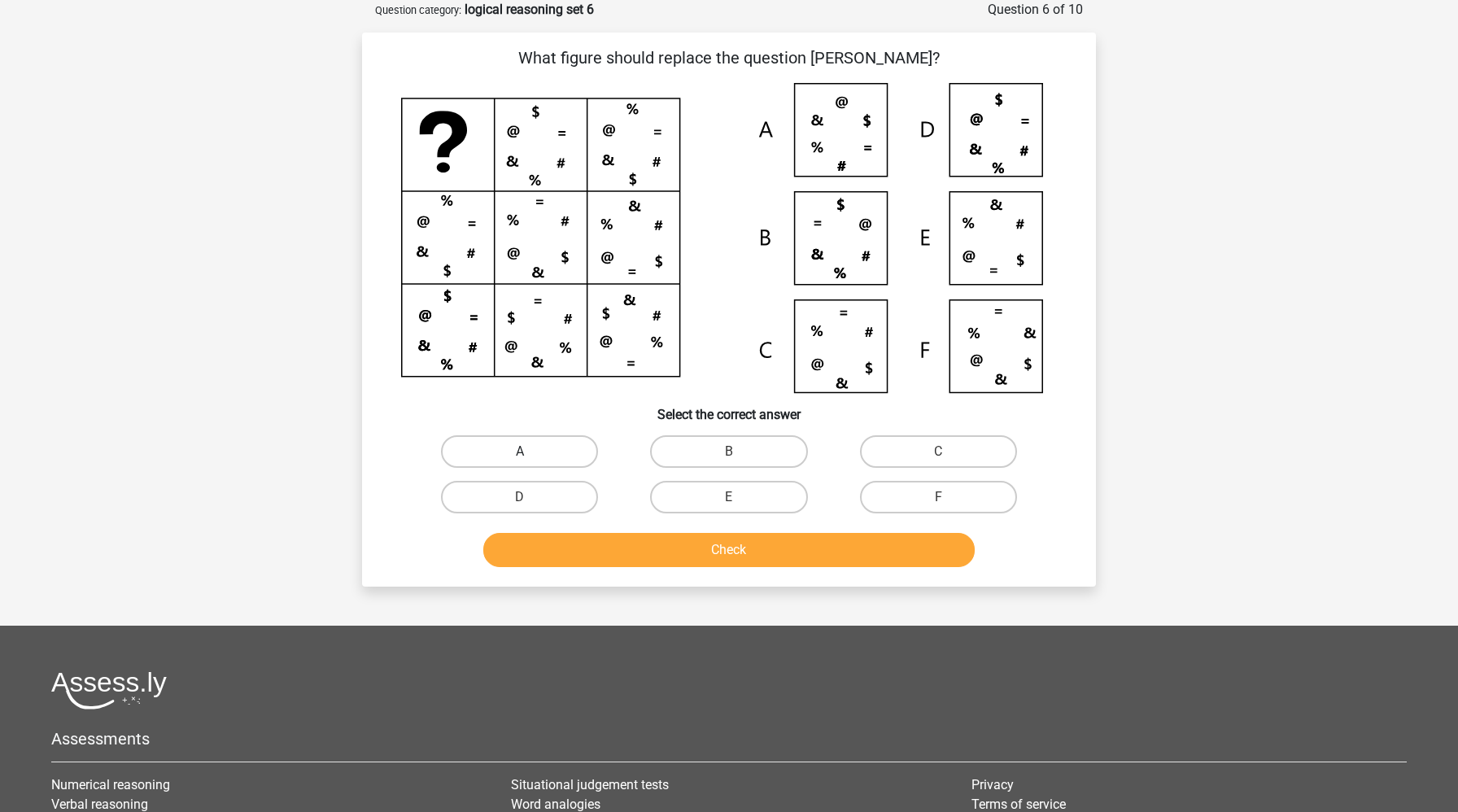
click at [537, 455] on label "A" at bounding box center [519, 451] width 157 height 33
click at [531, 455] on input "A" at bounding box center [525, 456] width 11 height 11
radio input "true"
click at [542, 537] on button "Check" at bounding box center [729, 550] width 493 height 34
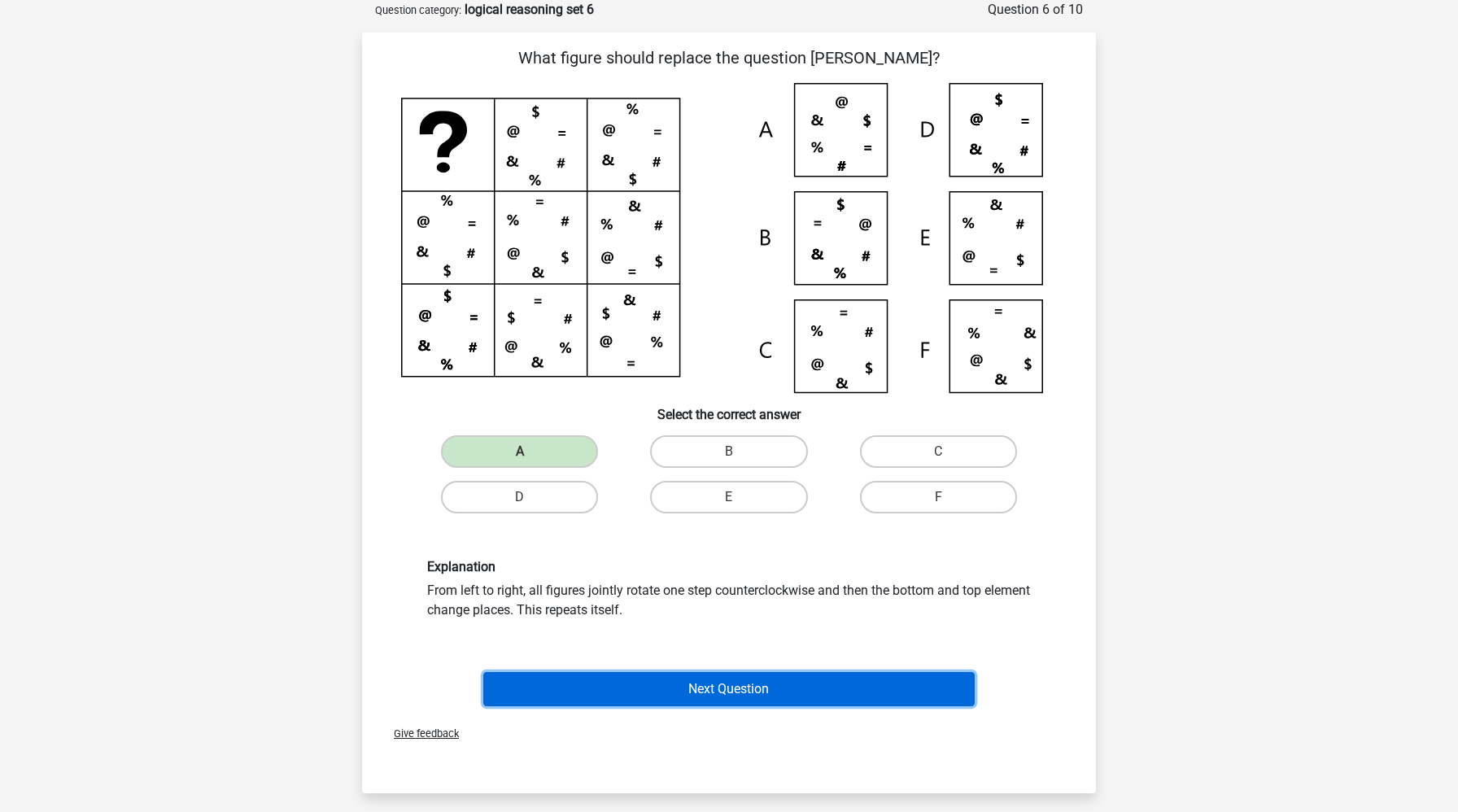
click at [691, 686] on button "Next Question" at bounding box center [729, 690] width 493 height 34
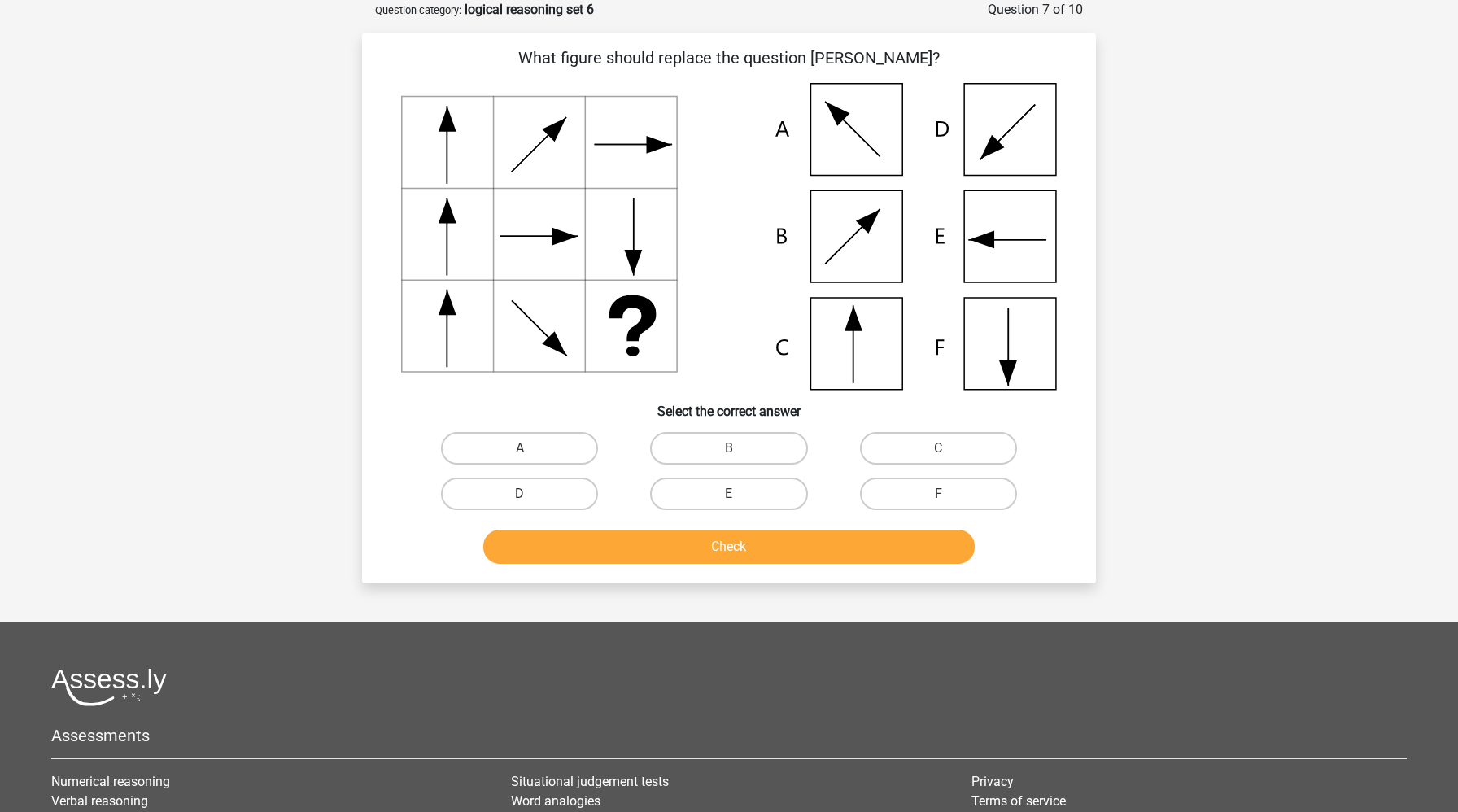
click at [542, 484] on label "D" at bounding box center [519, 494] width 157 height 33
click at [531, 494] on input "D" at bounding box center [525, 498] width 11 height 11
radio input "true"
click at [566, 538] on button "Check" at bounding box center [729, 547] width 493 height 34
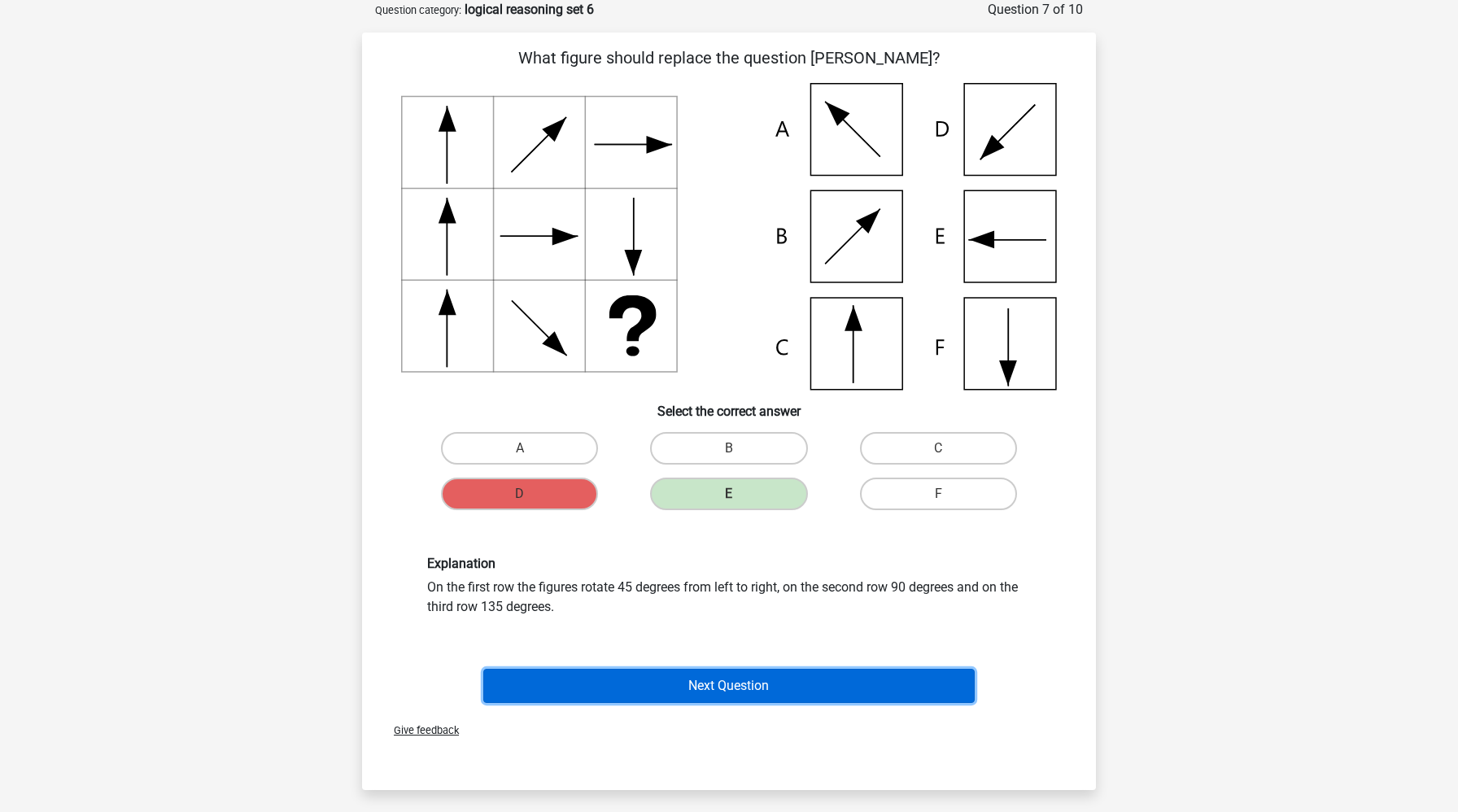
click at [733, 690] on button "Next Question" at bounding box center [729, 686] width 493 height 34
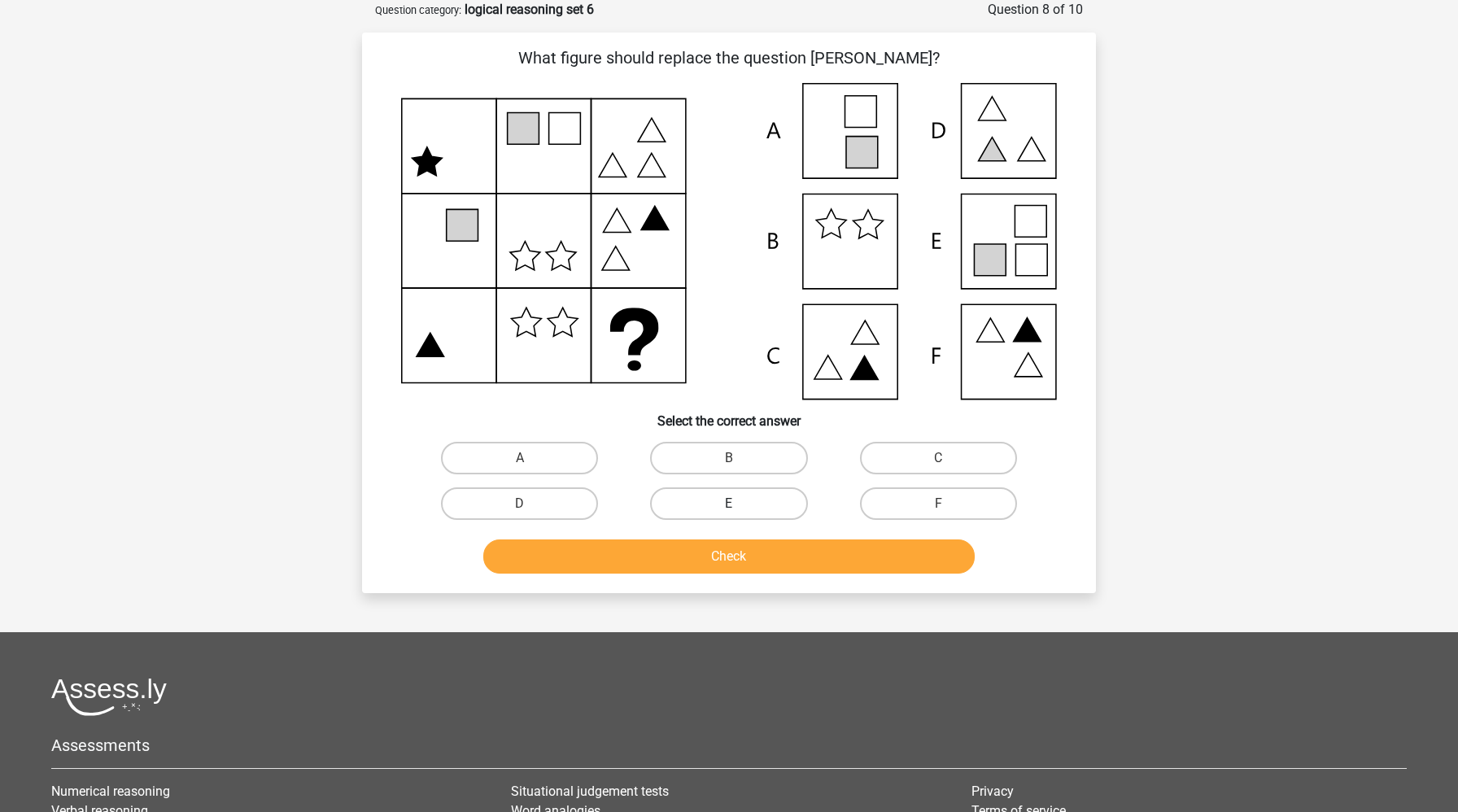
click at [727, 509] on label "E" at bounding box center [729, 503] width 157 height 33
click at [729, 509] on input "E" at bounding box center [734, 509] width 11 height 11
radio input "true"
click at [711, 569] on button "Check" at bounding box center [729, 557] width 493 height 34
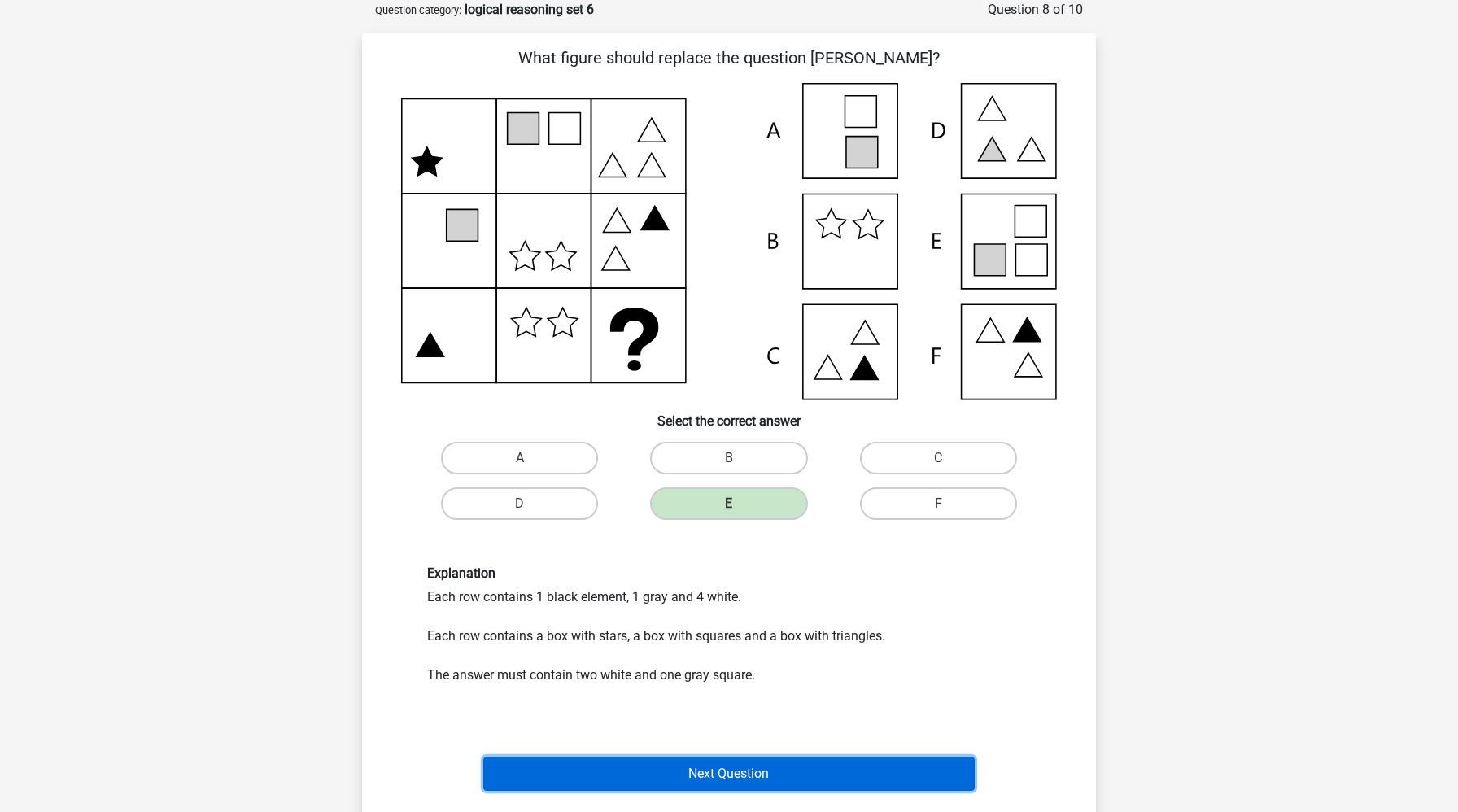
click at [863, 764] on button "Next Question" at bounding box center [729, 774] width 493 height 34
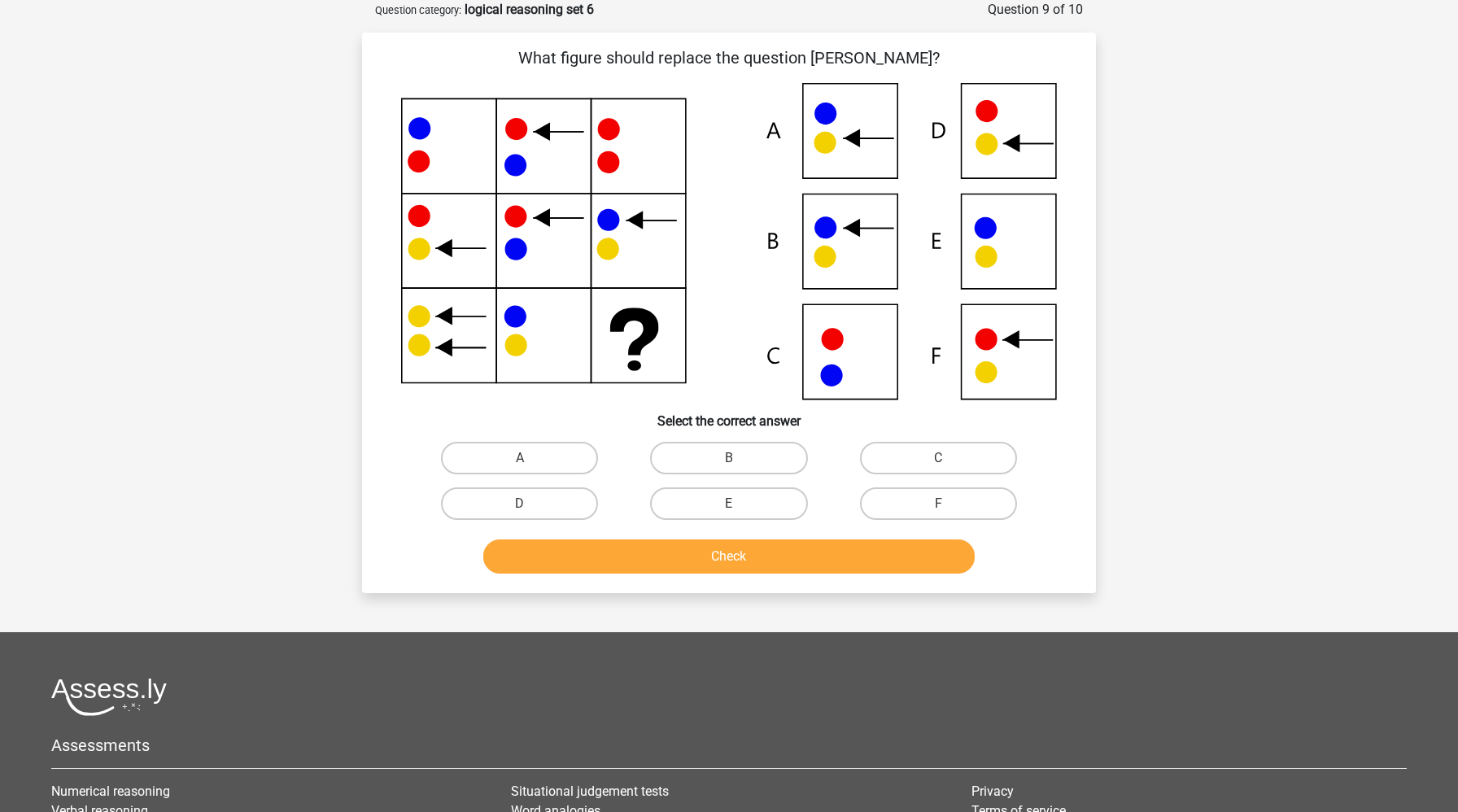
click at [729, 461] on input "B" at bounding box center [734, 463] width 11 height 11
radio input "true"
click at [721, 557] on button "Check" at bounding box center [729, 557] width 493 height 34
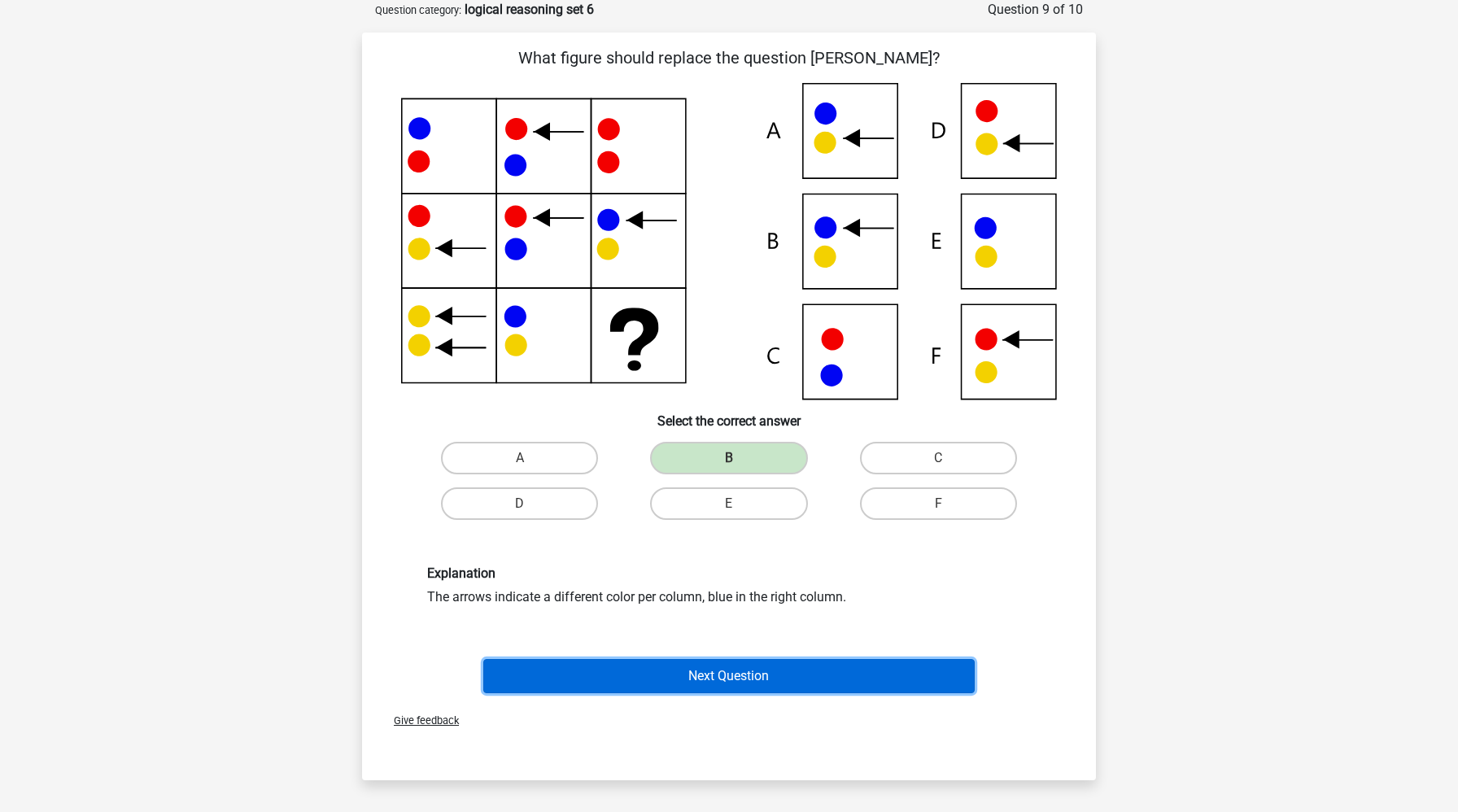
click at [719, 672] on button "Next Question" at bounding box center [729, 676] width 493 height 34
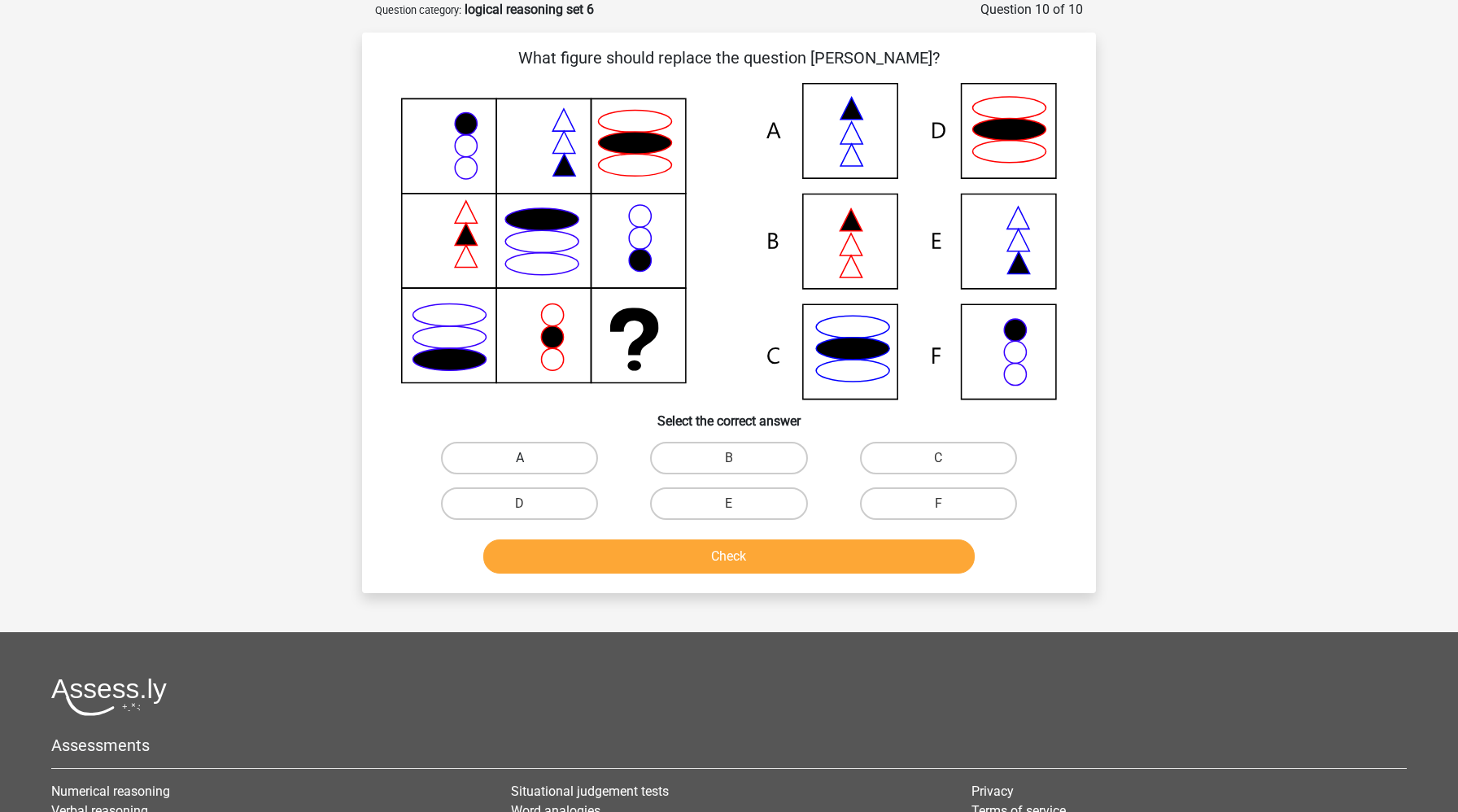
click at [523, 454] on label "A" at bounding box center [519, 458] width 157 height 33
click at [523, 458] on input "A" at bounding box center [525, 463] width 11 height 11
radio input "true"
click at [548, 550] on button "Check" at bounding box center [729, 557] width 493 height 34
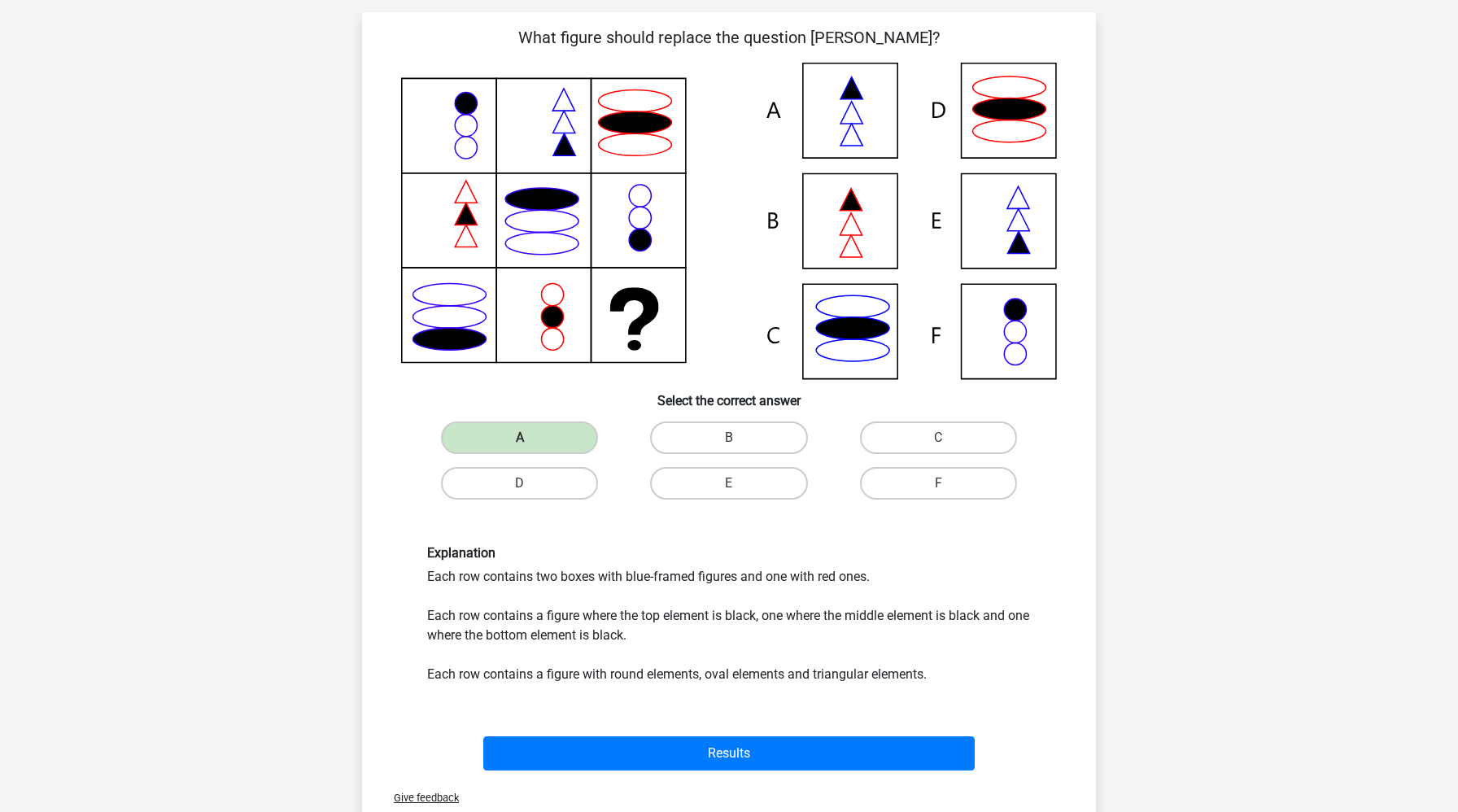
scroll to position [106, 0]
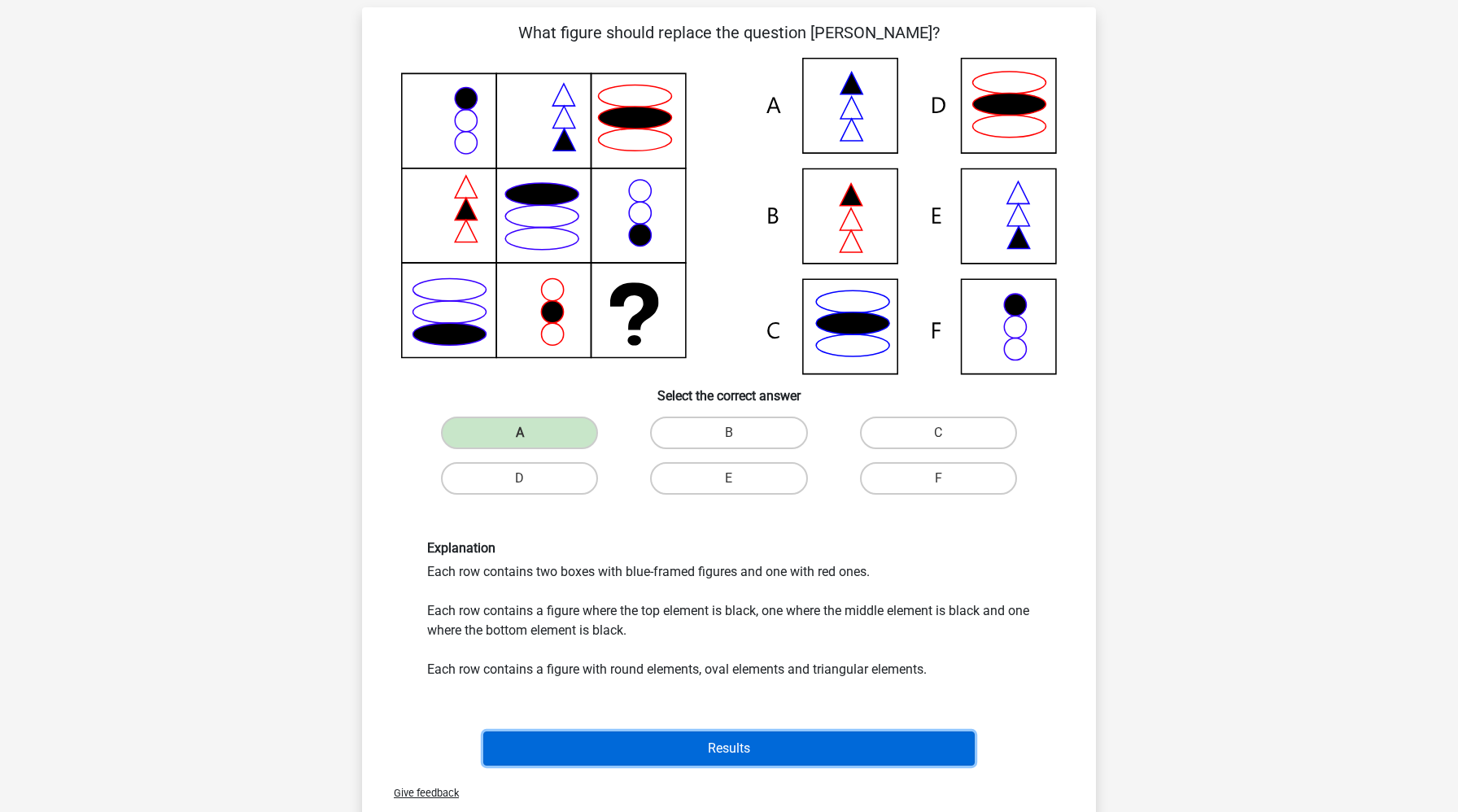
click at [758, 745] on button "Results" at bounding box center [729, 749] width 493 height 34
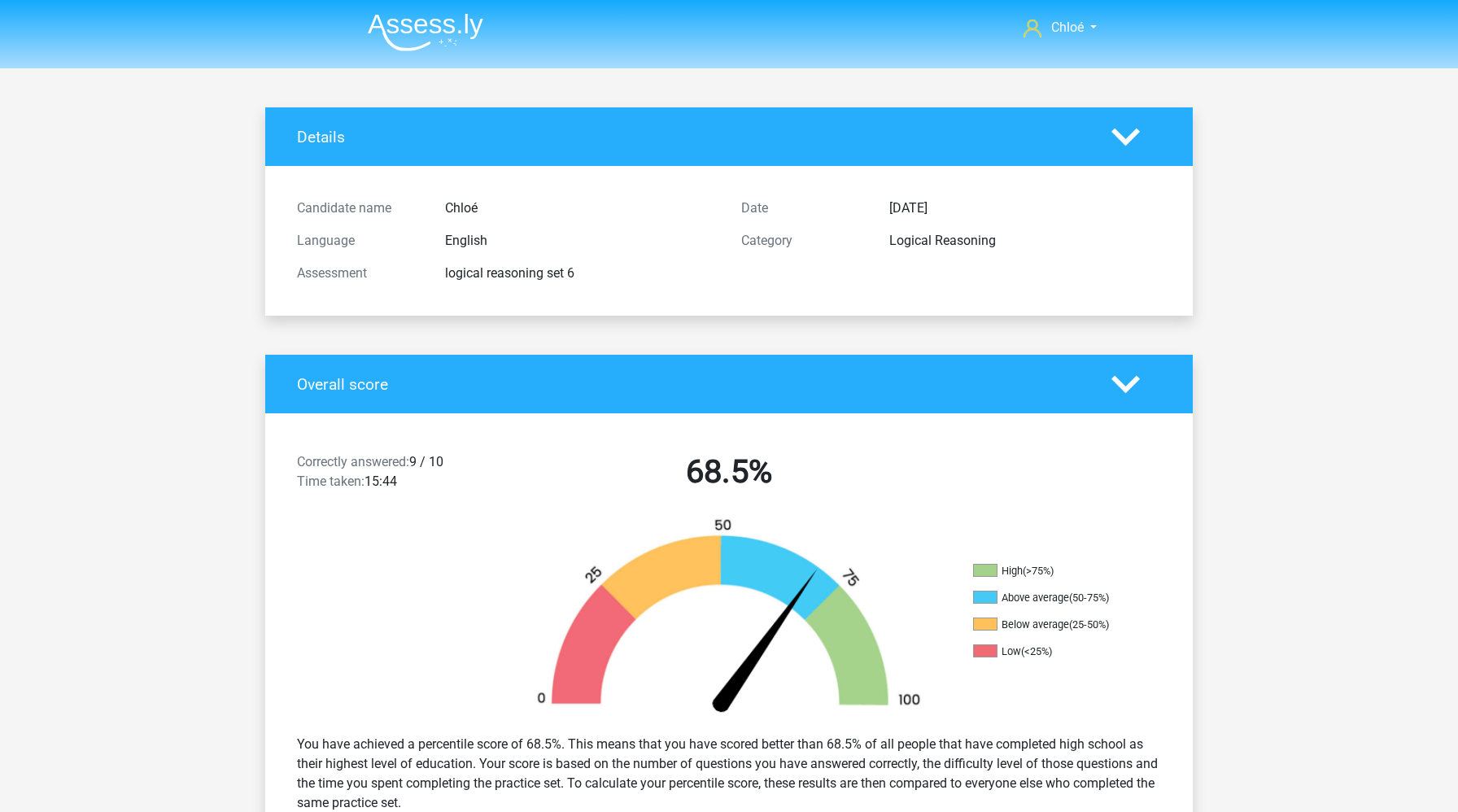
click at [399, 22] on img at bounding box center [425, 33] width 116 height 38
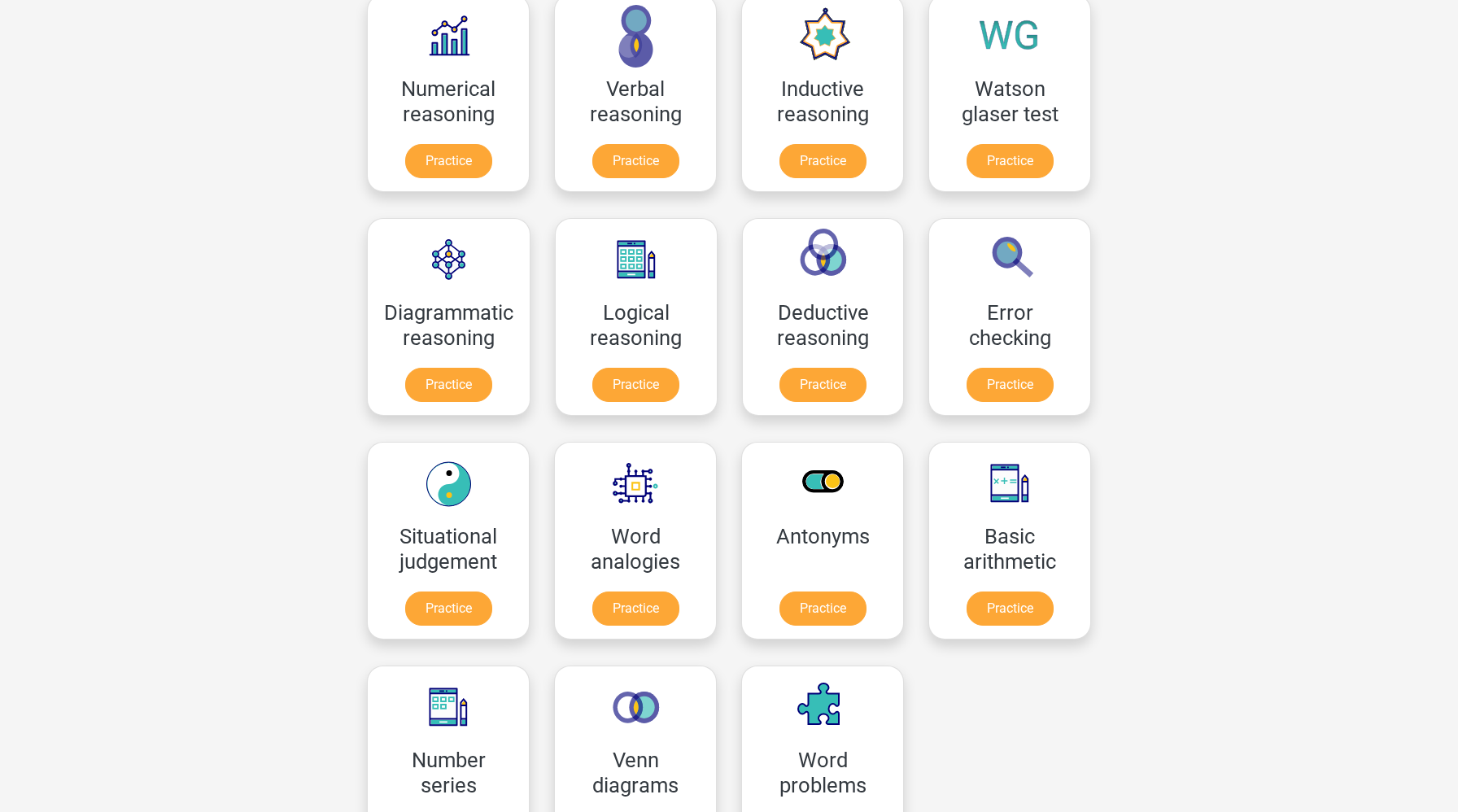
scroll to position [279, 0]
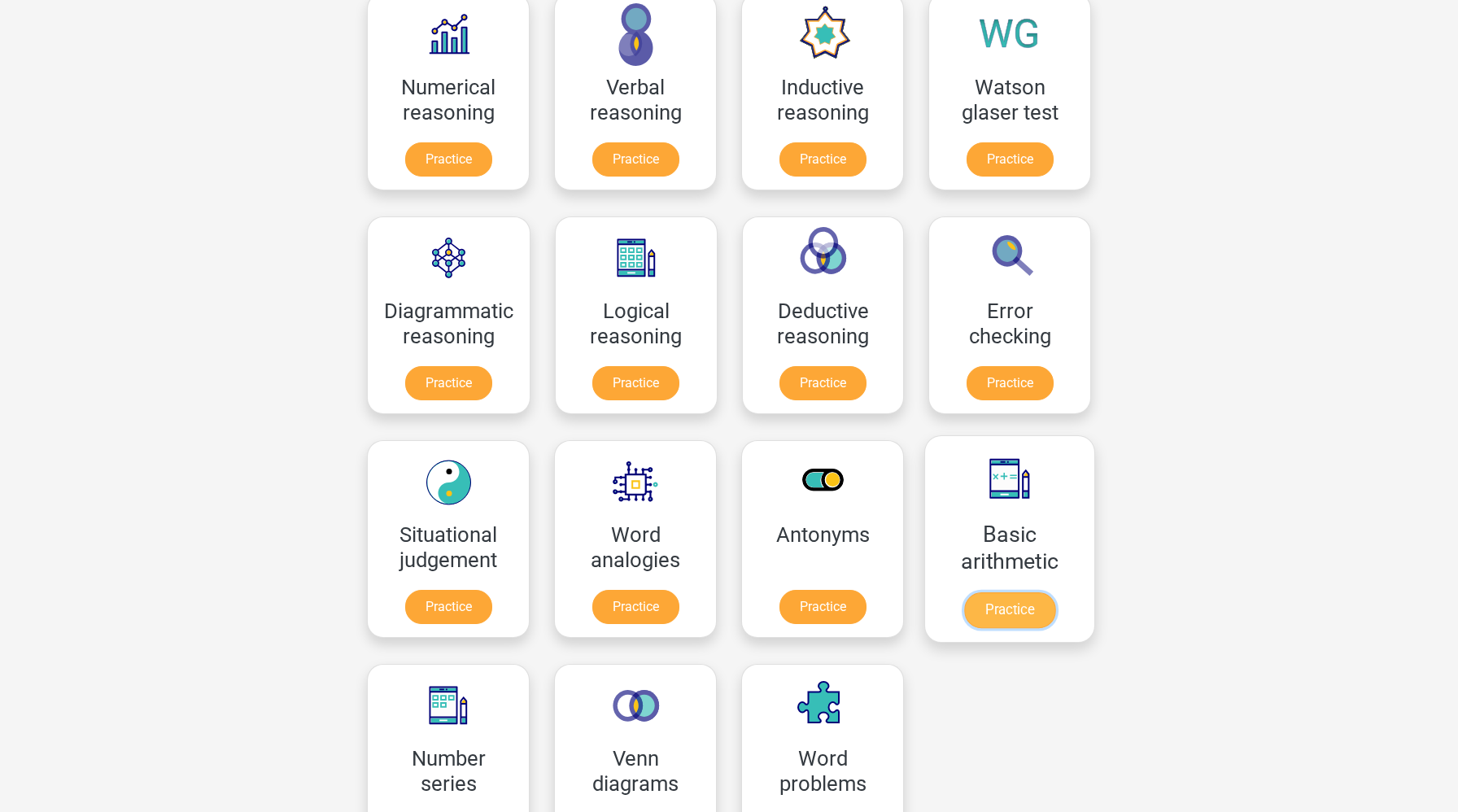
click at [1000, 620] on link "Practice" at bounding box center [1009, 609] width 91 height 35
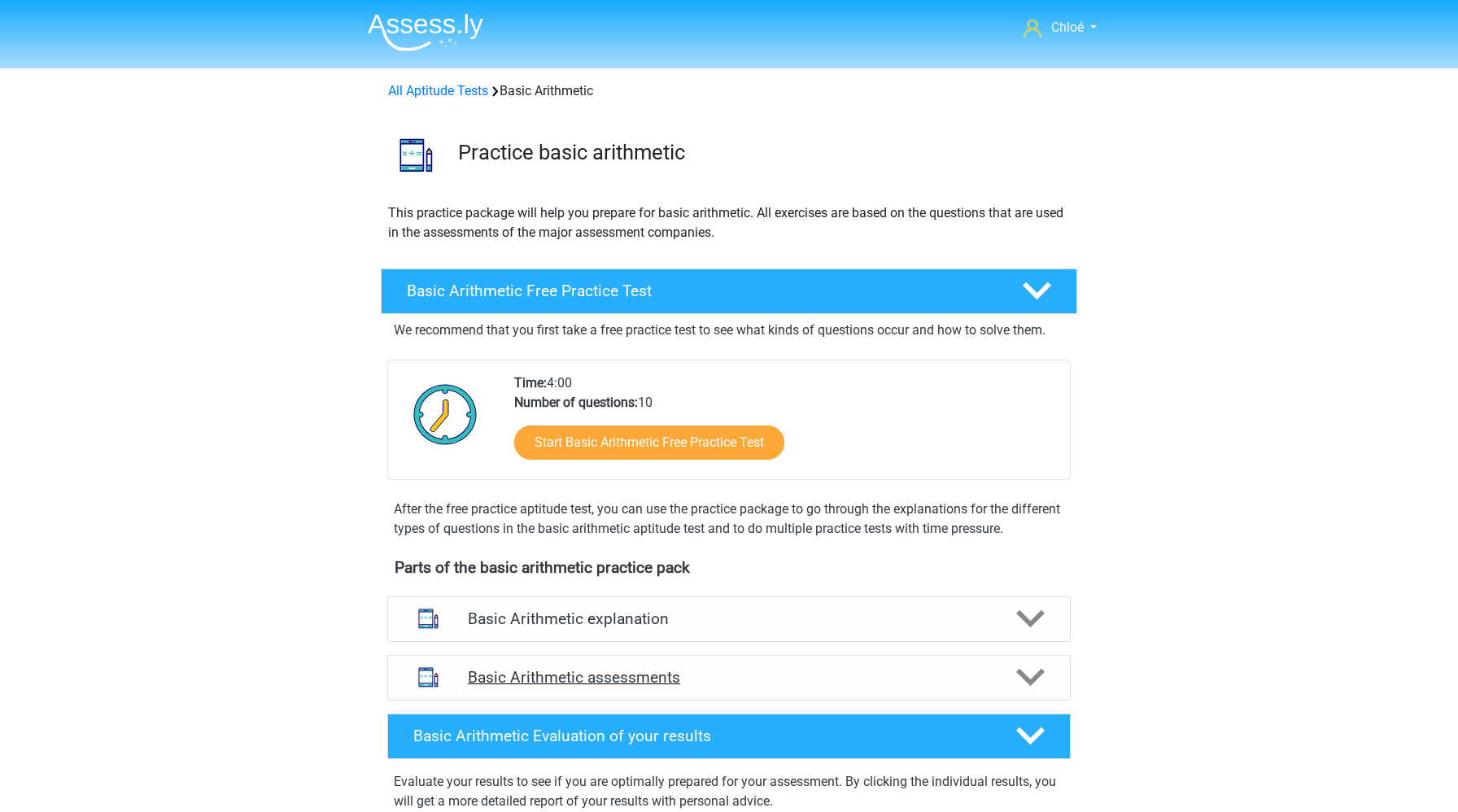
click at [950, 675] on h4 "Basic Arithmetic assessments" at bounding box center [729, 677] width 522 height 19
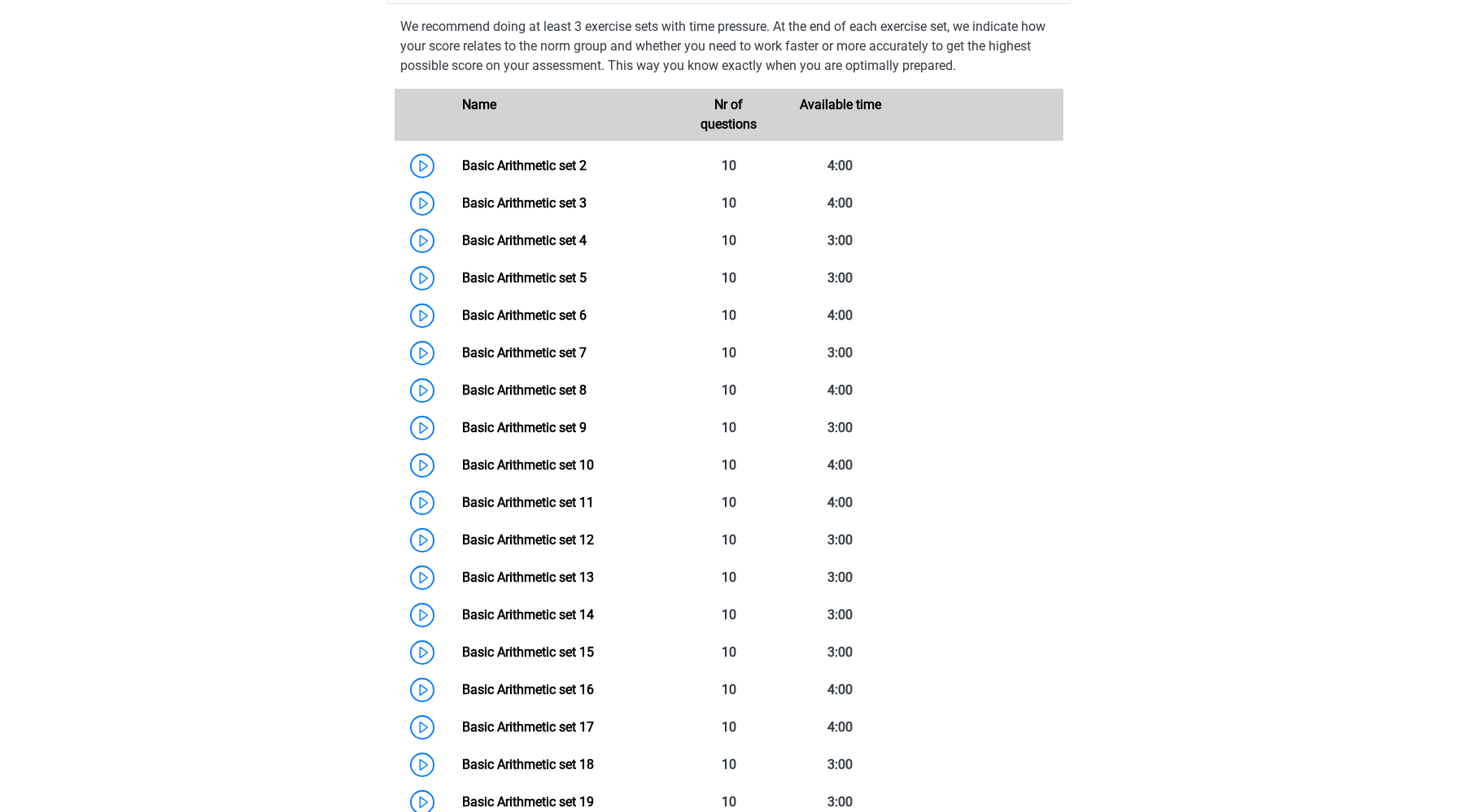
scroll to position [739, 0]
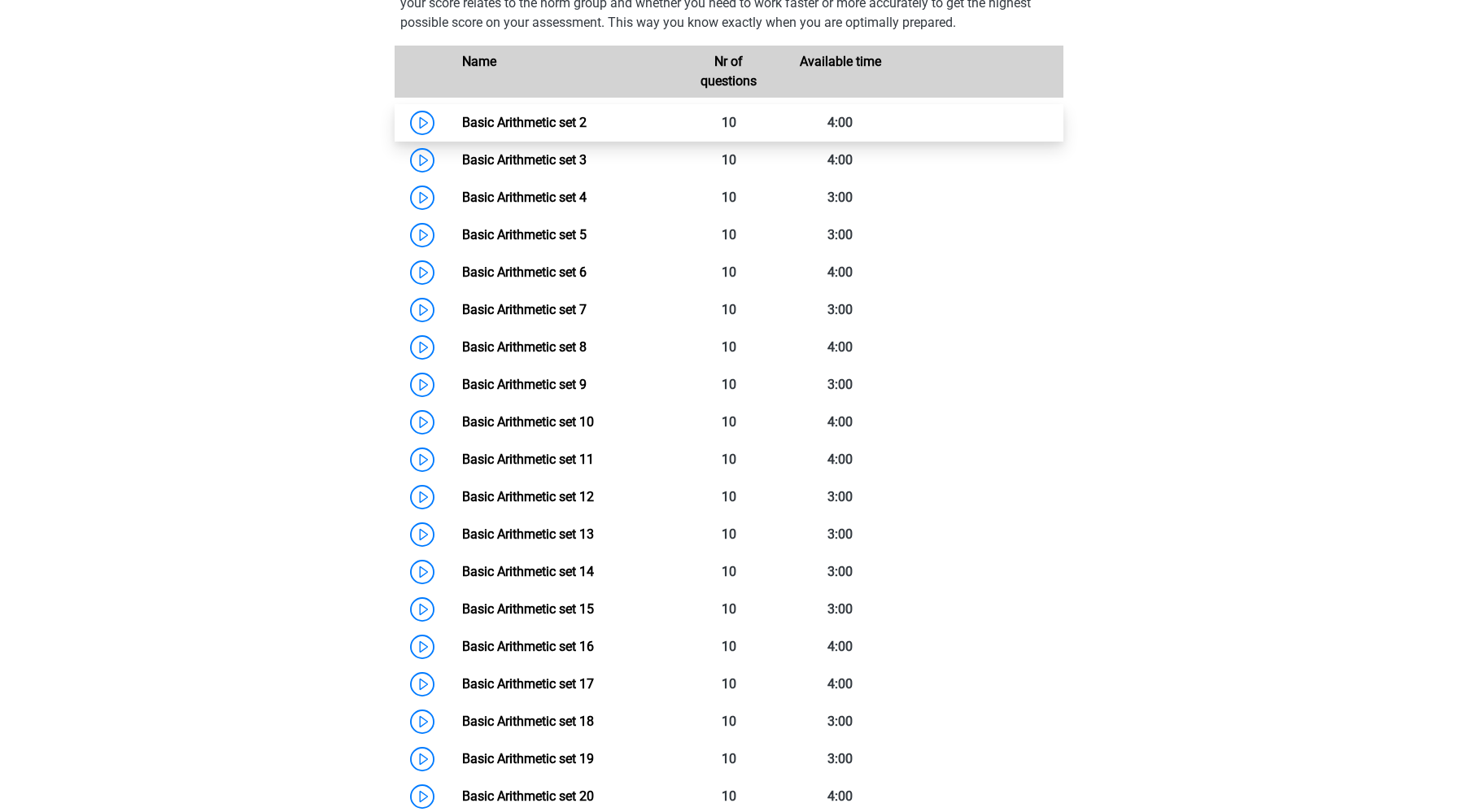
click at [462, 127] on link "Basic Arithmetic set 2" at bounding box center [524, 122] width 124 height 15
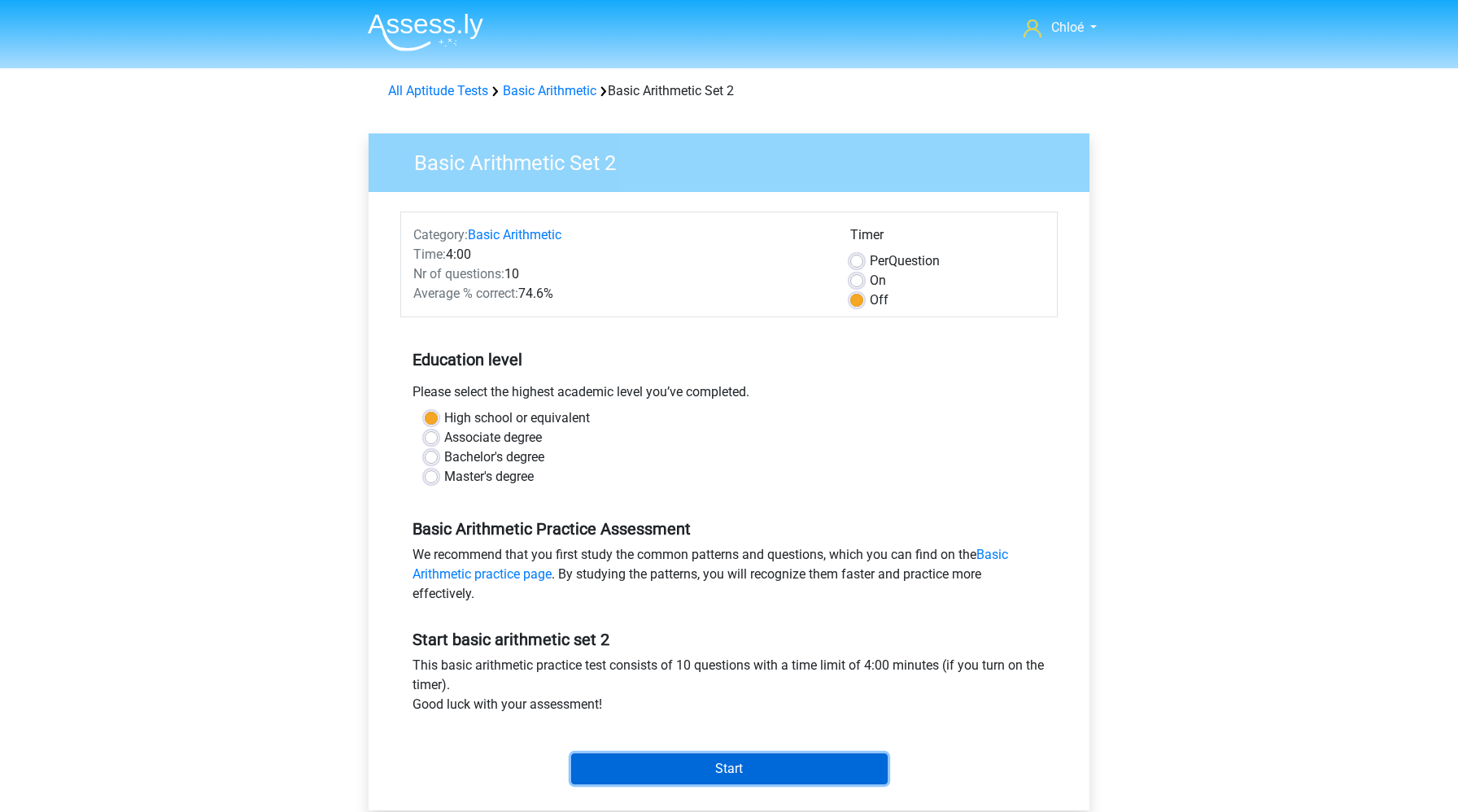
click at [721, 773] on input "Start" at bounding box center [729, 769] width 317 height 31
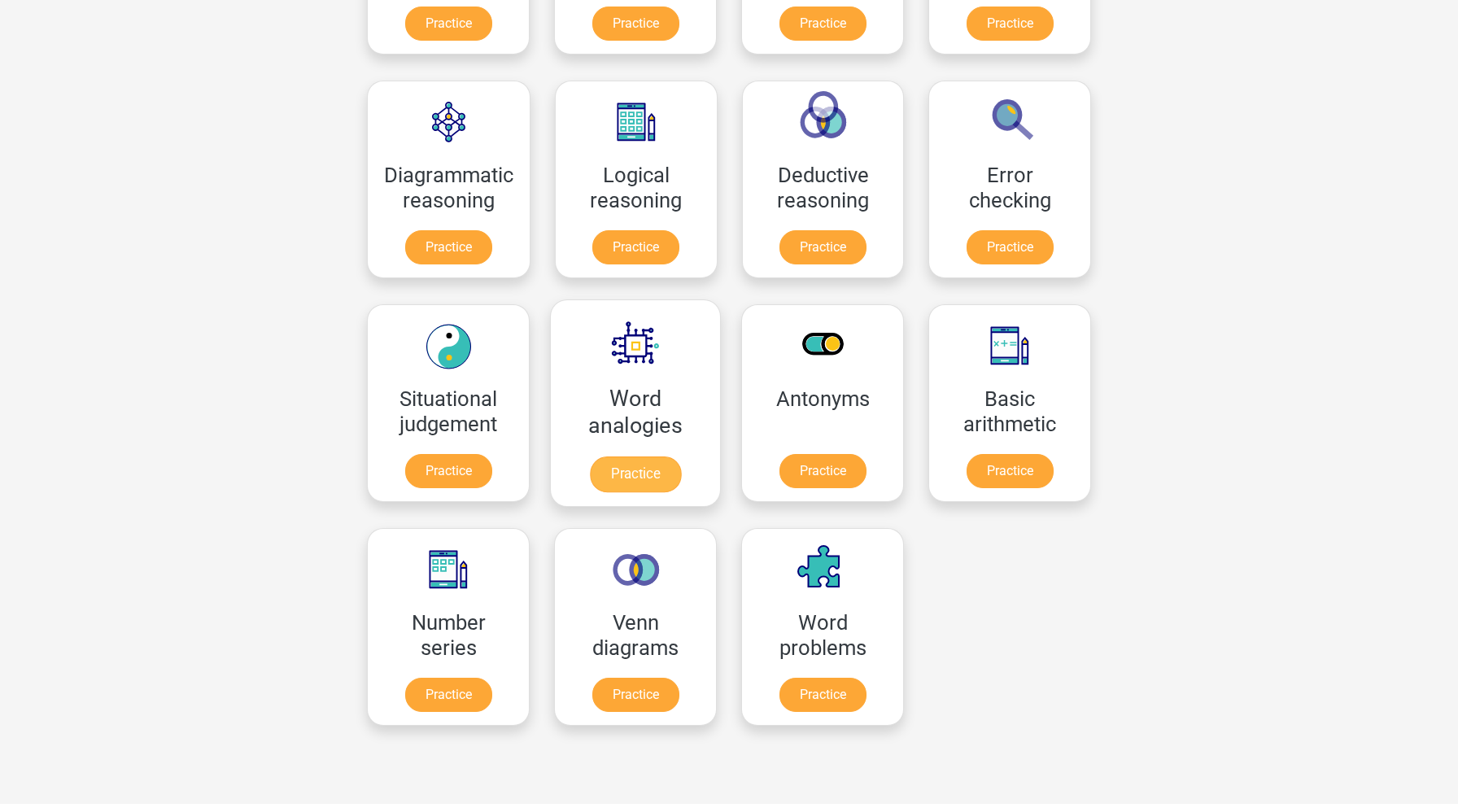
scroll to position [417, 0]
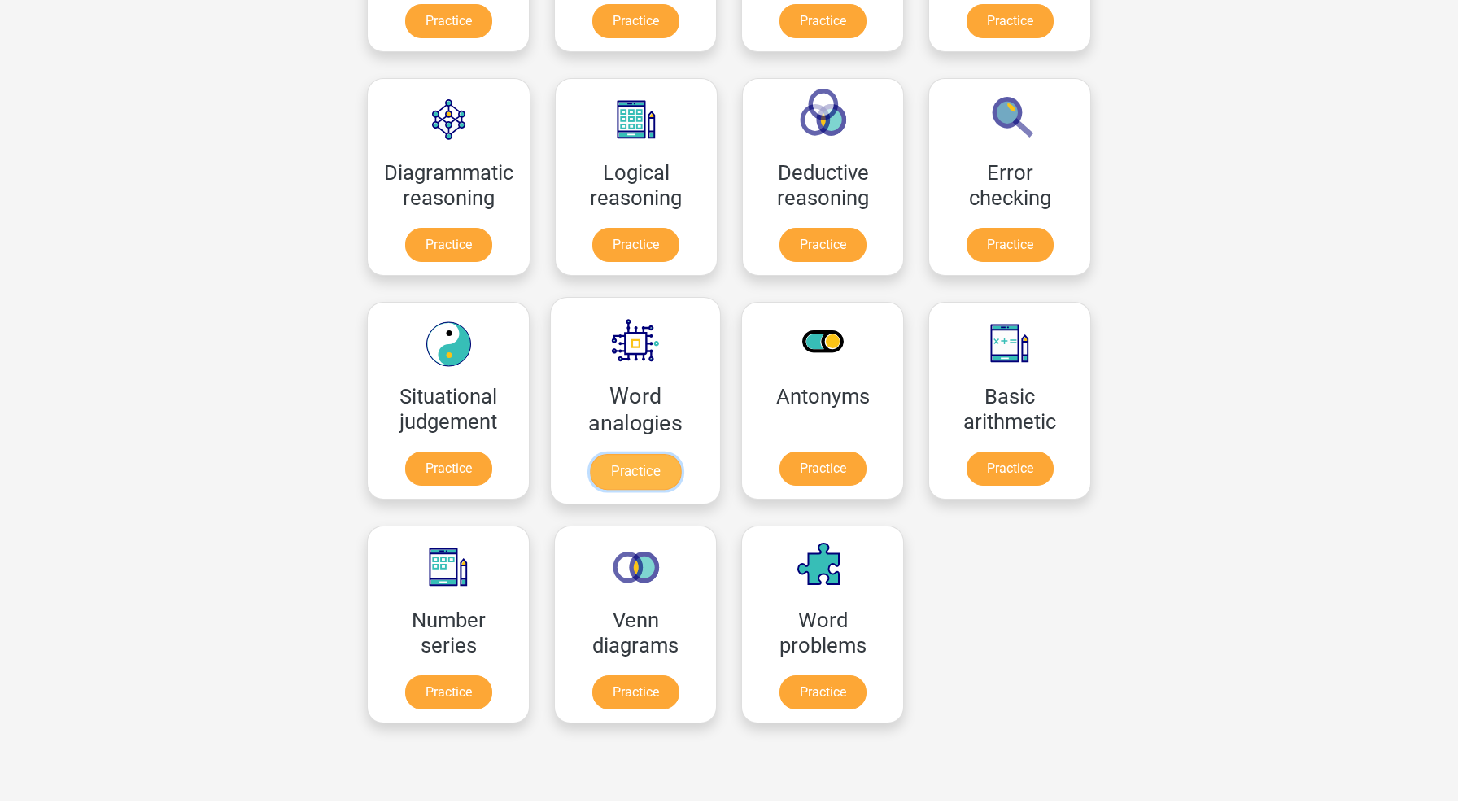
click at [623, 474] on link "Practice" at bounding box center [635, 472] width 91 height 35
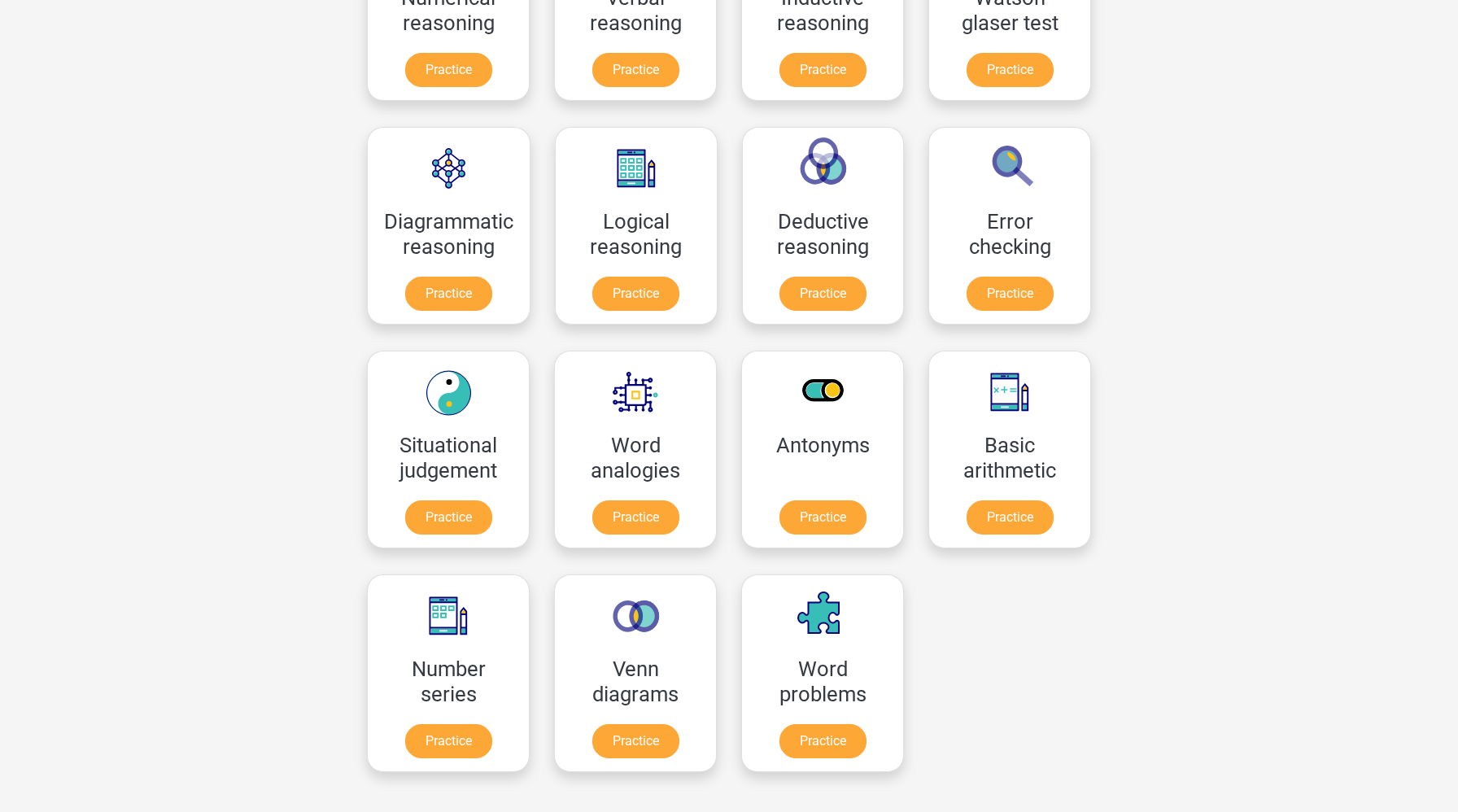
scroll to position [371, 0]
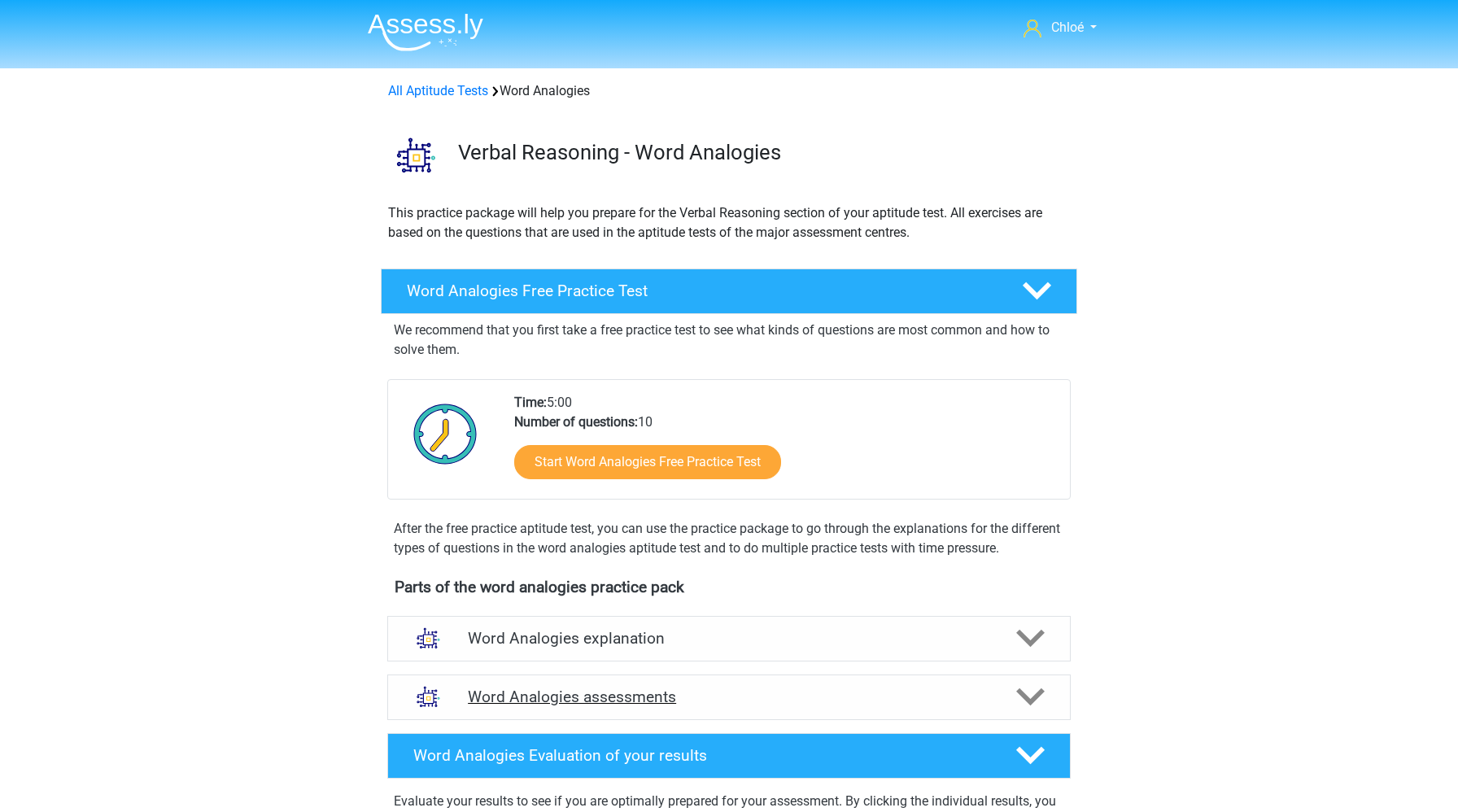
click at [585, 705] on h4 "Word Analogies assessments" at bounding box center [729, 697] width 522 height 19
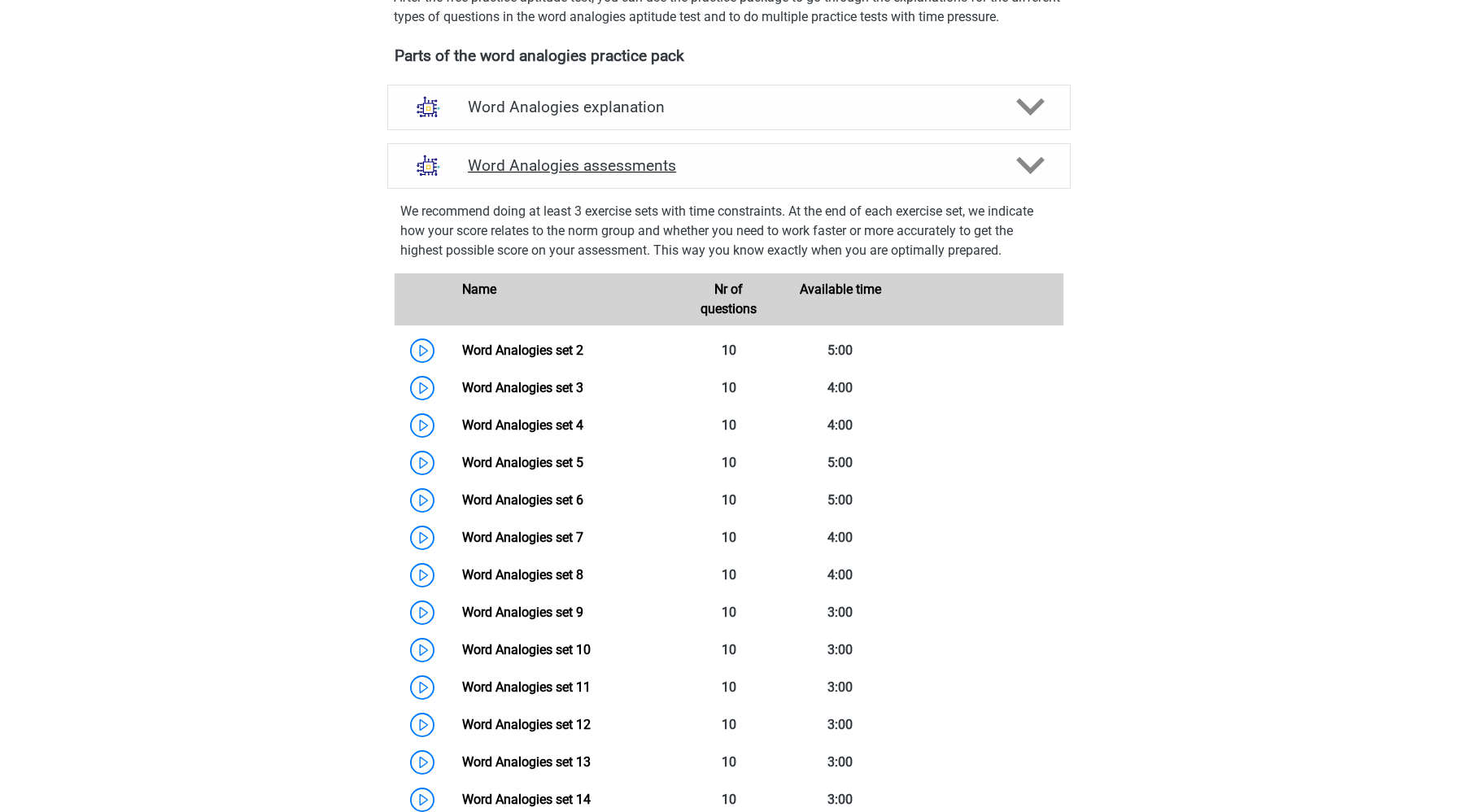
scroll to position [558, 0]
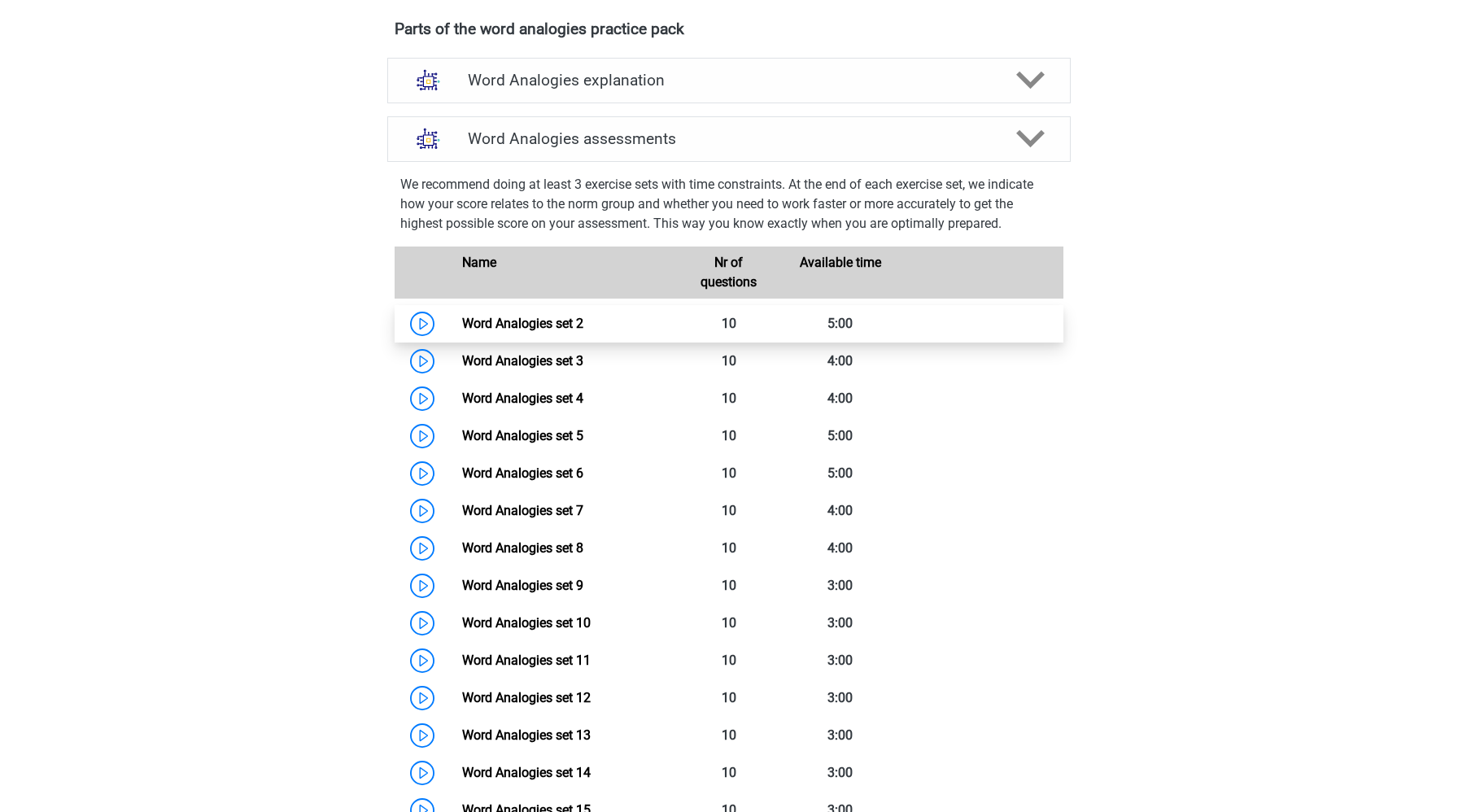
click at [584, 318] on link "Word Analogies set 2" at bounding box center [522, 323] width 122 height 15
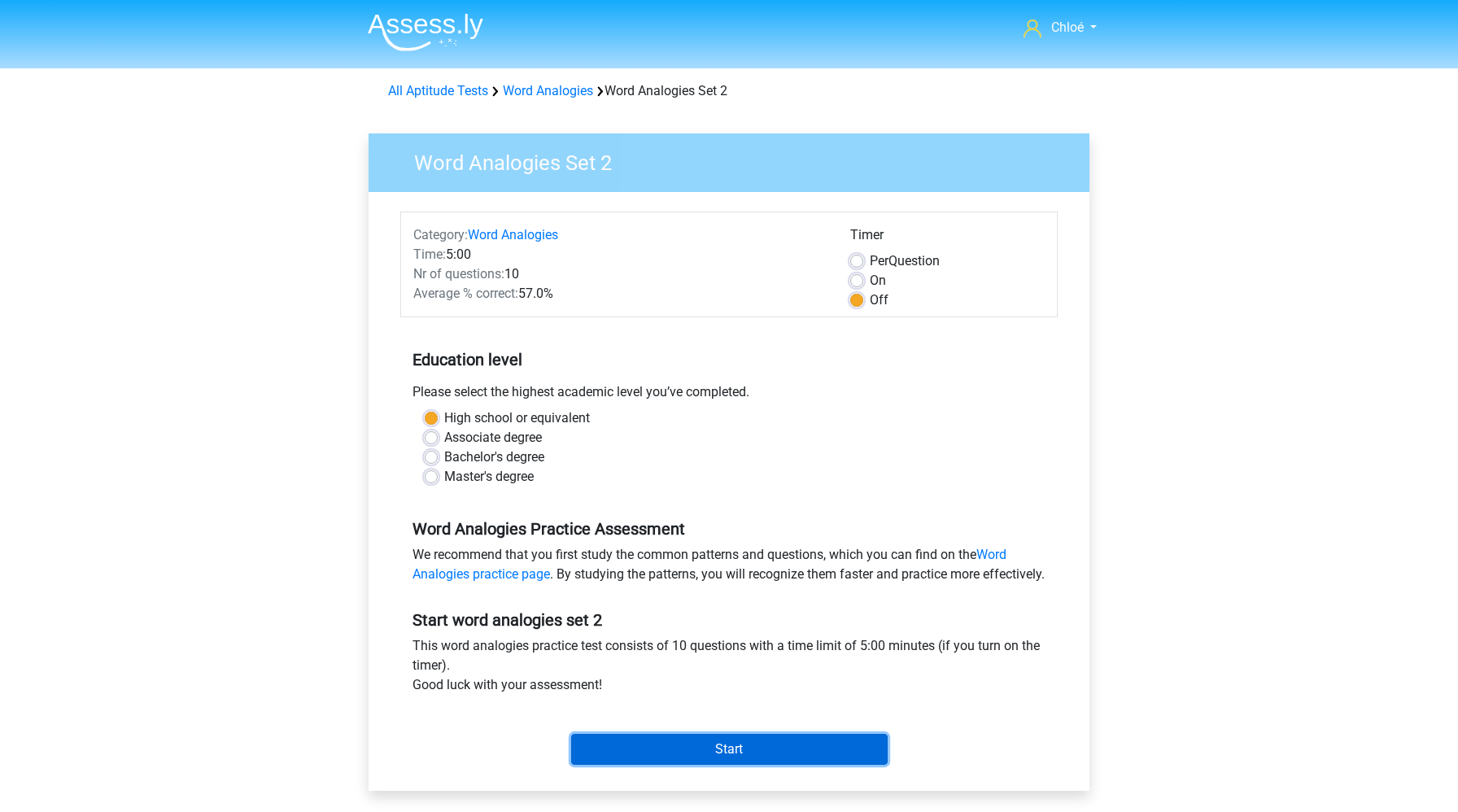
click at [624, 765] on input "Start" at bounding box center [729, 749] width 317 height 31
